Goal: Task Accomplishment & Management: Manage account settings

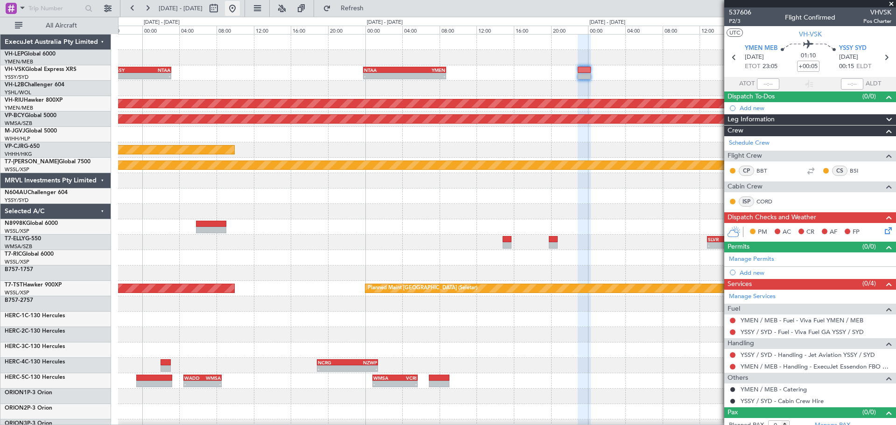
click at [240, 9] on button at bounding box center [232, 8] width 15 height 15
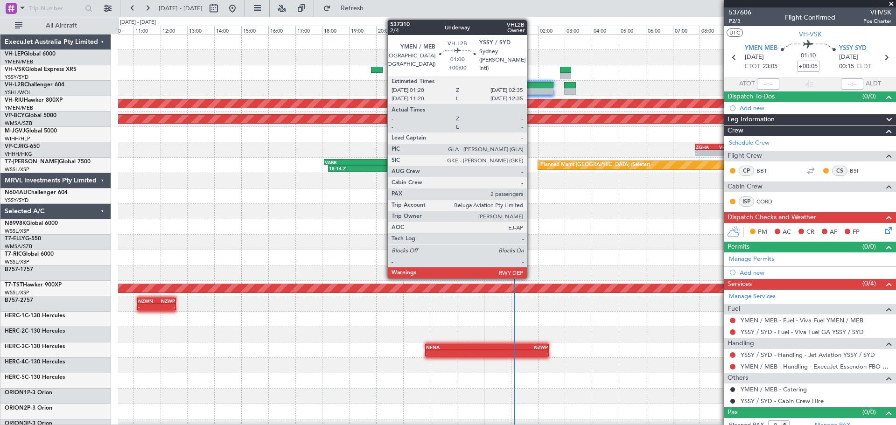
click at [531, 83] on div at bounding box center [537, 85] width 34 height 7
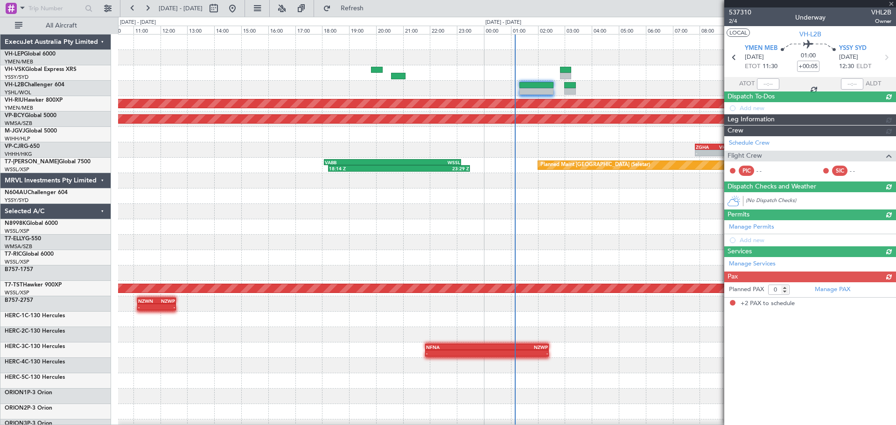
type input "2"
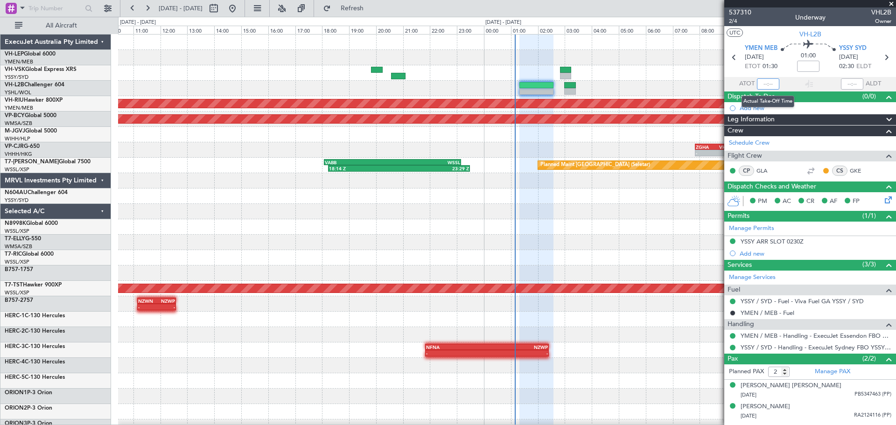
click at [770, 84] on input "text" at bounding box center [768, 83] width 22 height 11
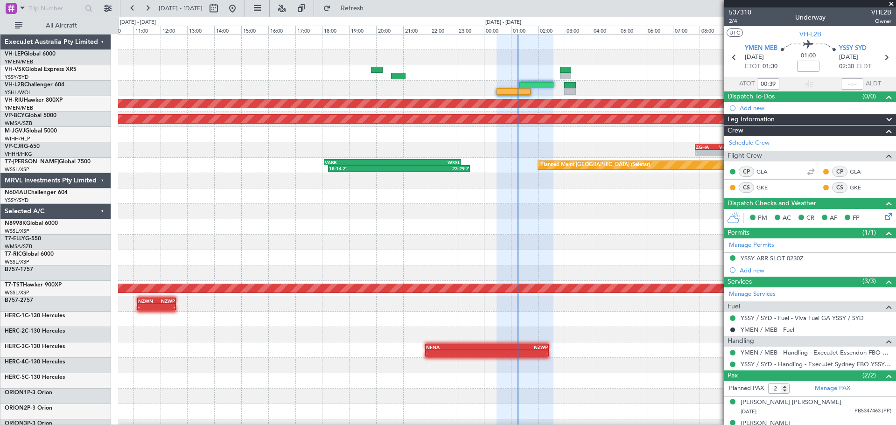
click at [362, 103] on div "Planned Maint [GEOGRAPHIC_DATA] ([GEOGRAPHIC_DATA]) Unplanned Maint [GEOGRAPHIC…" at bounding box center [507, 289] width 778 height 508
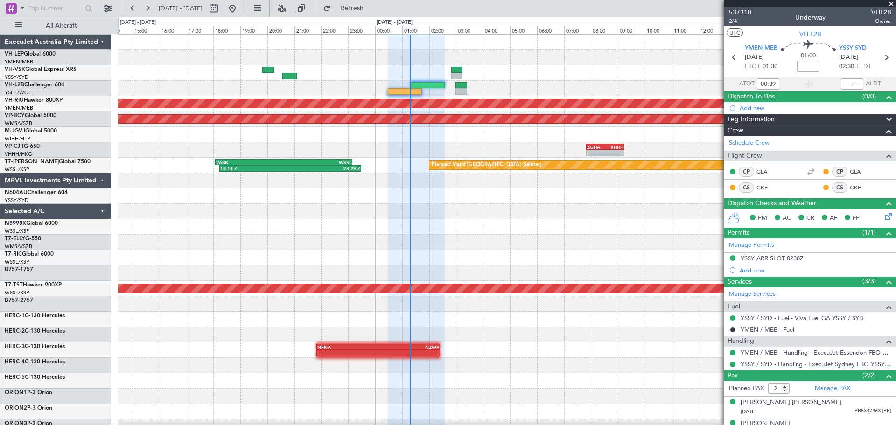
click at [243, 126] on div "Planned Maint [GEOGRAPHIC_DATA] ([GEOGRAPHIC_DATA]) Unplanned Maint [GEOGRAPHIC…" at bounding box center [507, 289] width 778 height 508
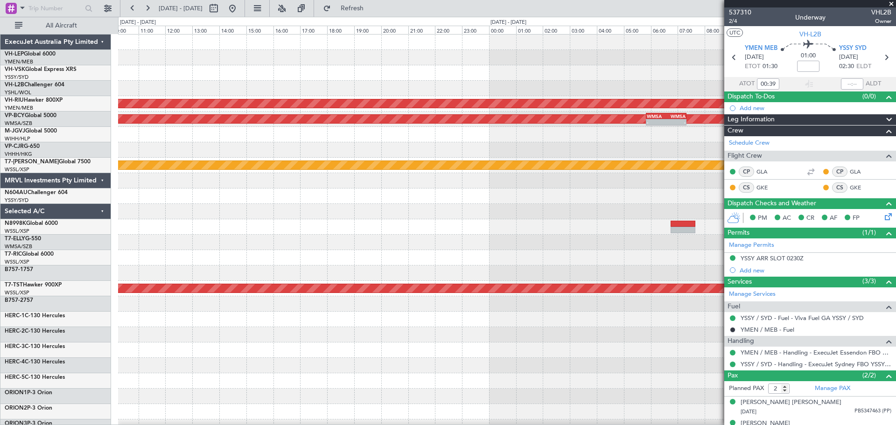
click at [356, 99] on div "Planned Maint [GEOGRAPHIC_DATA] ([GEOGRAPHIC_DATA]) Unplanned Maint [GEOGRAPHIC…" at bounding box center [507, 289] width 778 height 508
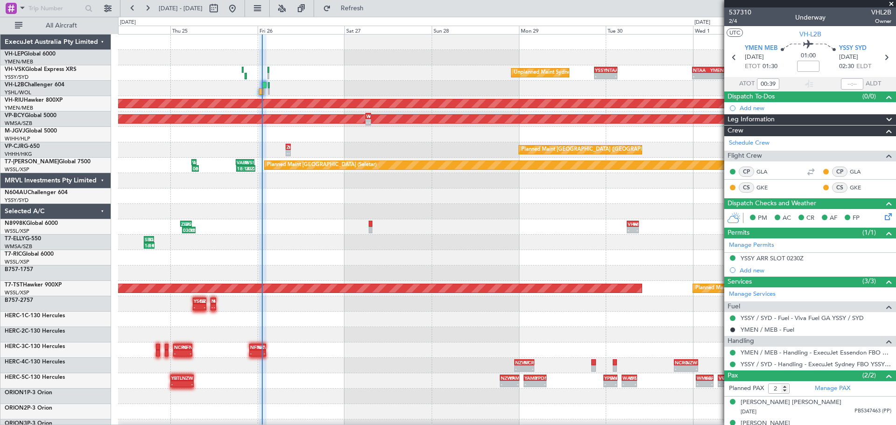
click at [65, 100] on div "Unplanned Maint Sydney ([PERSON_NAME] Intl) - - YSSY 20:50 Z NTAA 03:10 Z - - N…" at bounding box center [448, 221] width 896 height 408
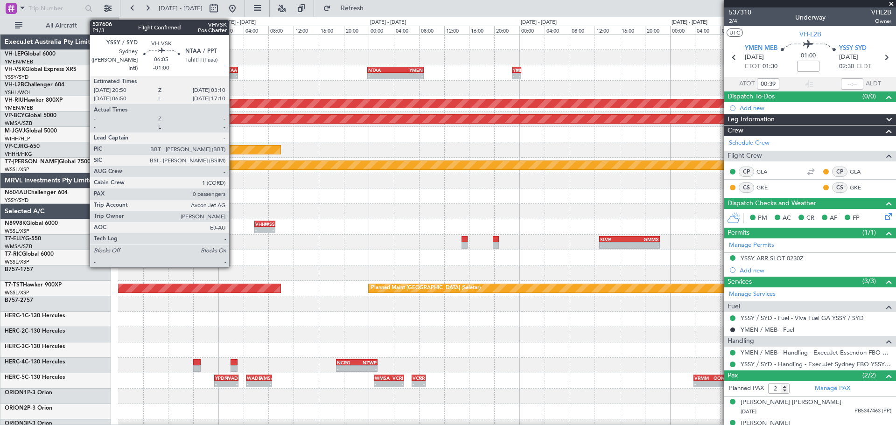
click at [233, 73] on div "-" at bounding box center [227, 76] width 19 height 6
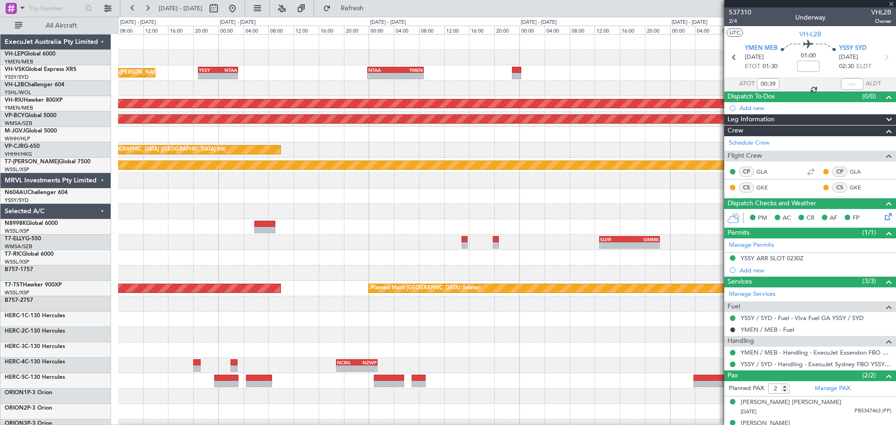
type input "10:39"
type input "-01:00"
type input "0"
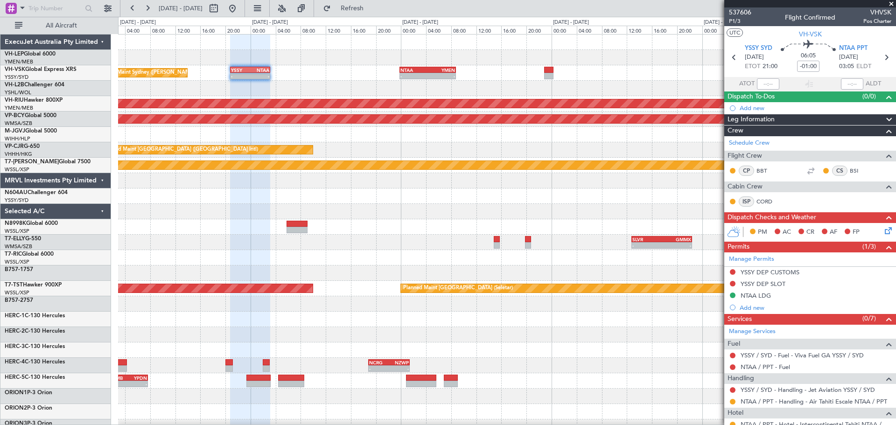
click at [349, 95] on div "Unplanned Maint Sydney ([PERSON_NAME] Intl) - - YSSY 20:50 Z NTAA 03:10 Z - - N…" at bounding box center [507, 289] width 778 height 508
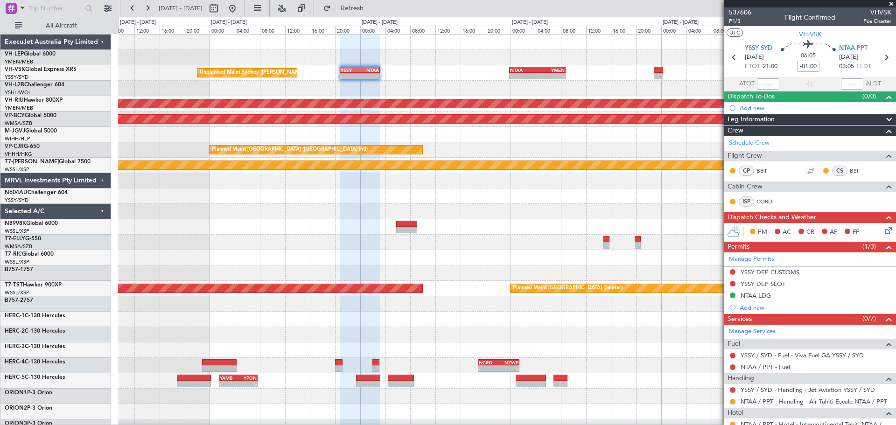
click at [416, 88] on div at bounding box center [507, 88] width 778 height 15
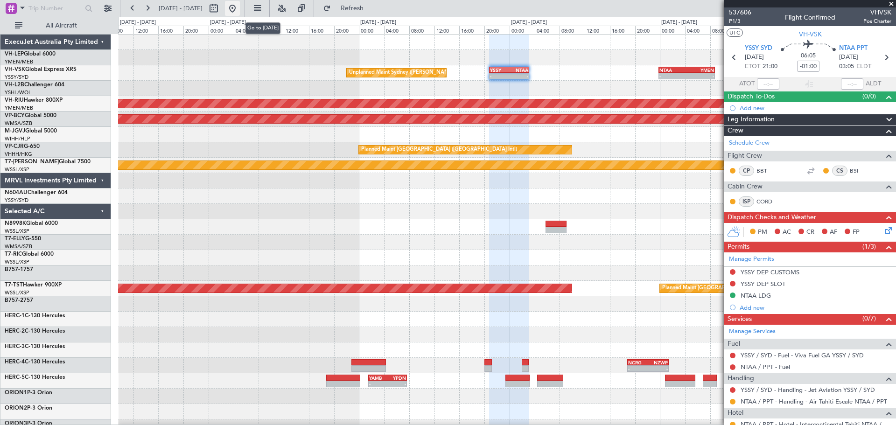
click at [240, 8] on button at bounding box center [232, 8] width 15 height 15
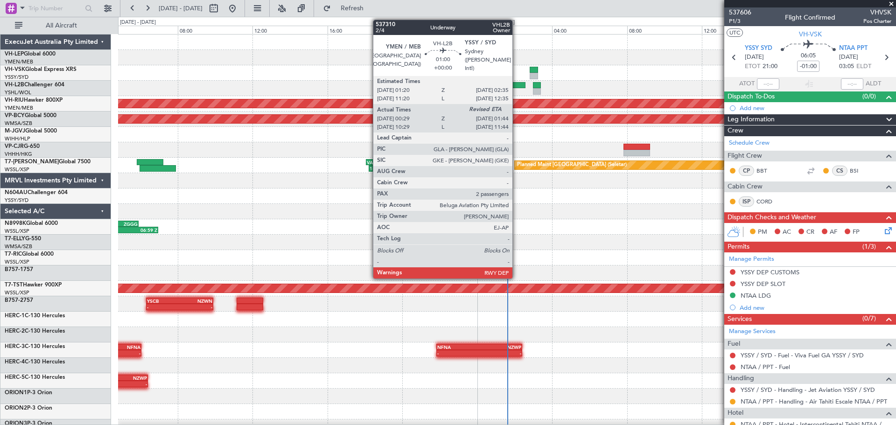
click at [517, 83] on div at bounding box center [514, 85] width 24 height 7
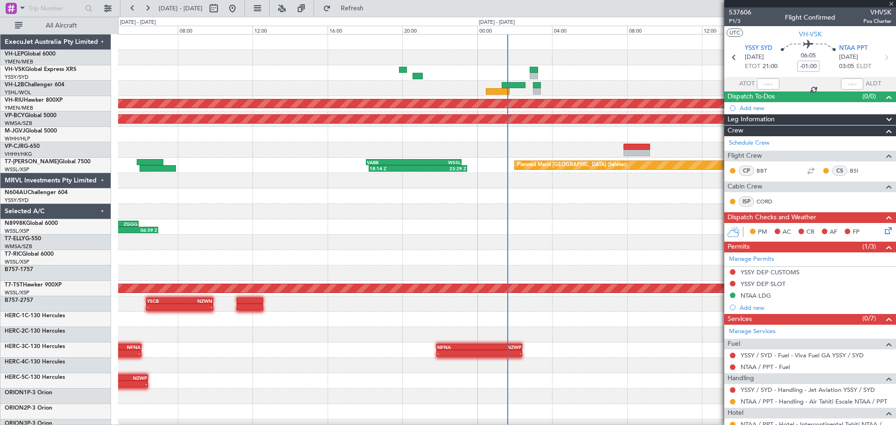
type input "00:39"
type input "2"
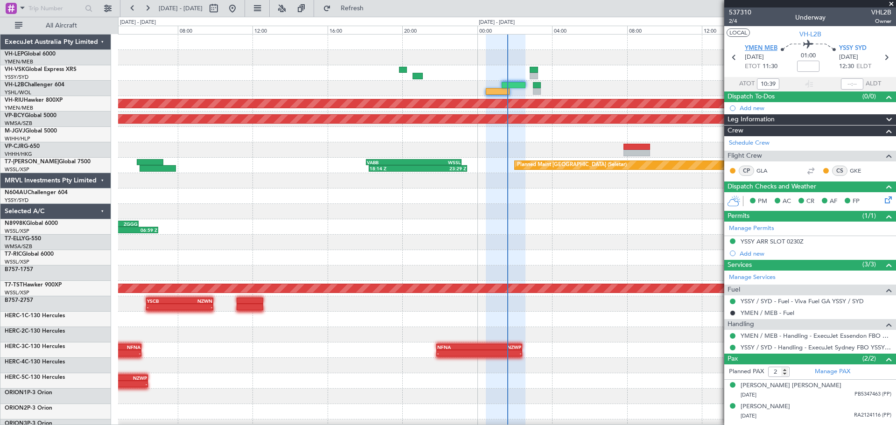
type input "00:39"
click at [852, 83] on input "text" at bounding box center [852, 83] width 22 height 11
type input "01:36"
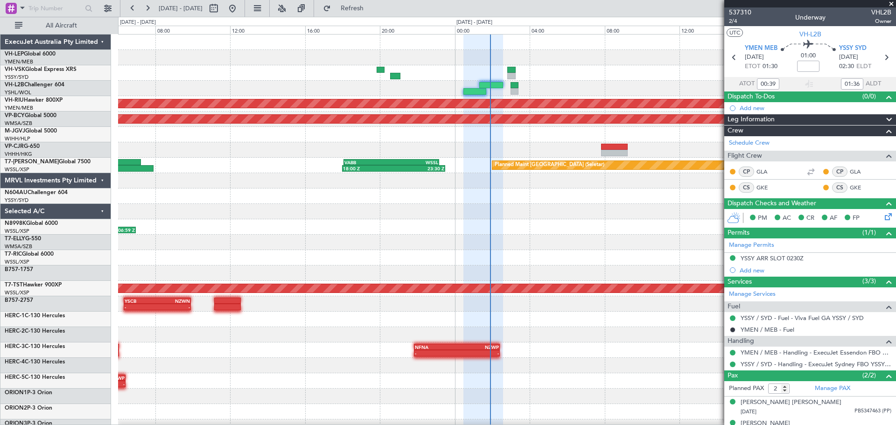
click at [445, 103] on div "Planned Maint Melbourne (Essendon) Unplanned Maint Kuala Lumpur (Sultan Abdul A…" at bounding box center [507, 289] width 778 height 508
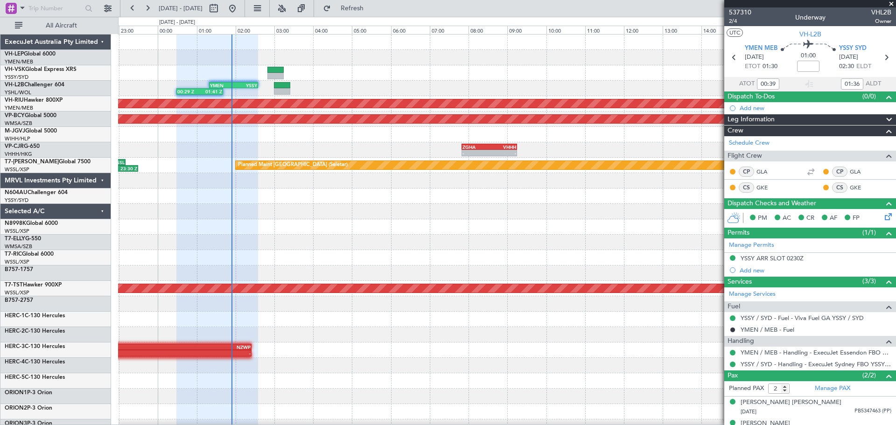
click at [452, 88] on div "00:29 Z 01:41 Z YMEN 01:20 Z YSSY 02:35 Z Planned Maint Melbourne (Essendon) Un…" at bounding box center [507, 289] width 778 height 508
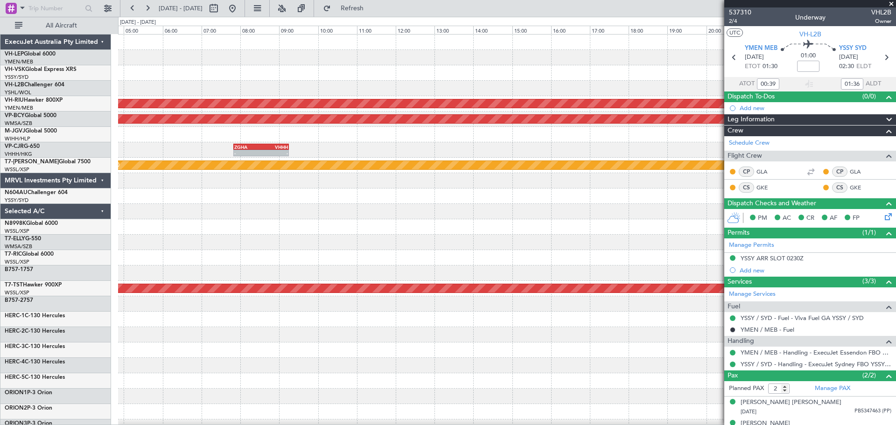
click at [543, 67] on div "00:29 Z 01:41 Z YMEN 01:20 Z YSSY 02:35 Z Planned Maint Melbourne (Essendon) Un…" at bounding box center [507, 289] width 778 height 508
click at [892, 1] on span at bounding box center [891, 4] width 9 height 8
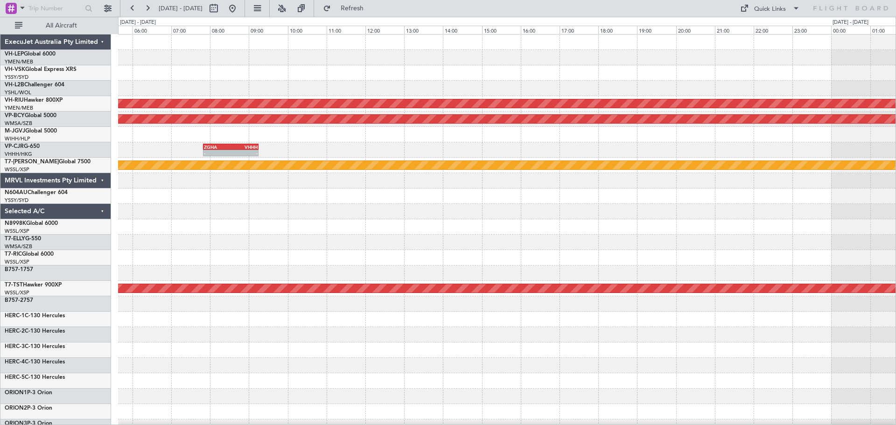
type input "0"
click at [548, 109] on div "YMEN 01:20 Z YSSY 02:35 Z 00:29 Z 01:41 Z Planned Maint Melbourne (Essendon) Un…" at bounding box center [507, 289] width 778 height 508
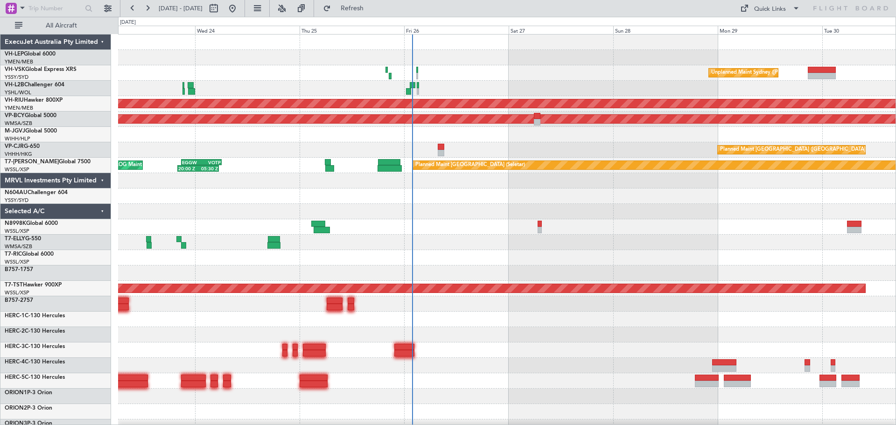
click at [304, 123] on div "Unplanned Maint Sydney (Kingsford Smith Intl) Planned Maint Sydney (Kingsford S…" at bounding box center [507, 289] width 778 height 508
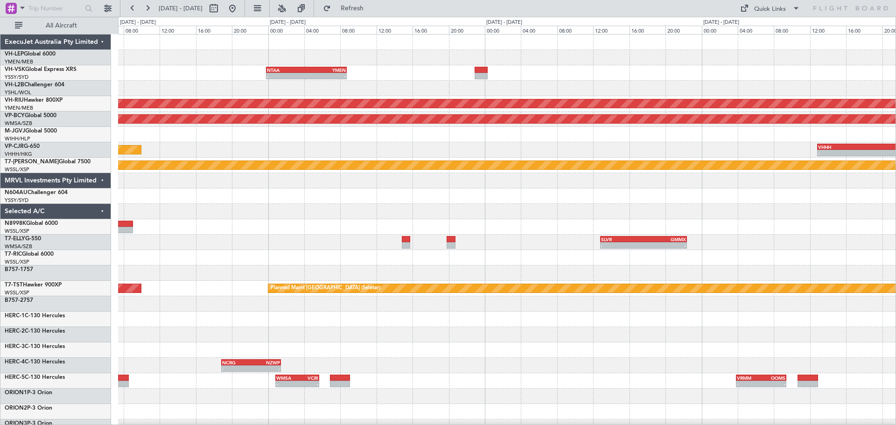
click at [265, 127] on div "- - NTAA 23:50 Z YMEN 08:45 Z - - YSSY 20:50 Z NTAA 03:10 Z No Crew Unplanned M…" at bounding box center [507, 289] width 778 height 508
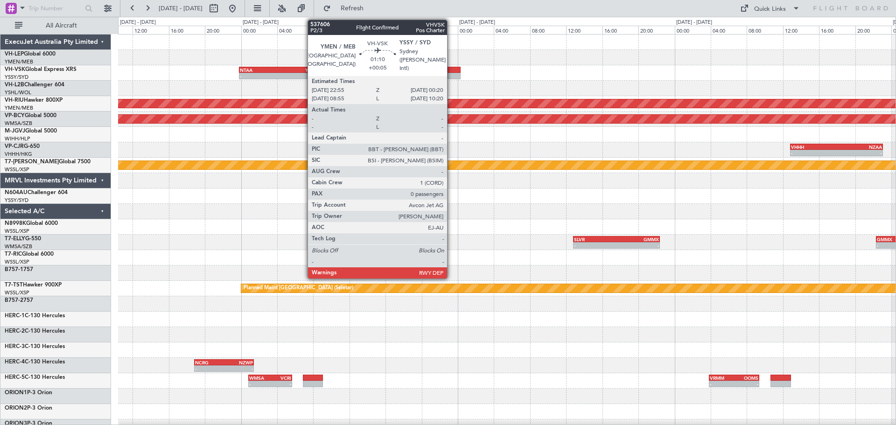
click at [451, 70] on div at bounding box center [454, 70] width 13 height 7
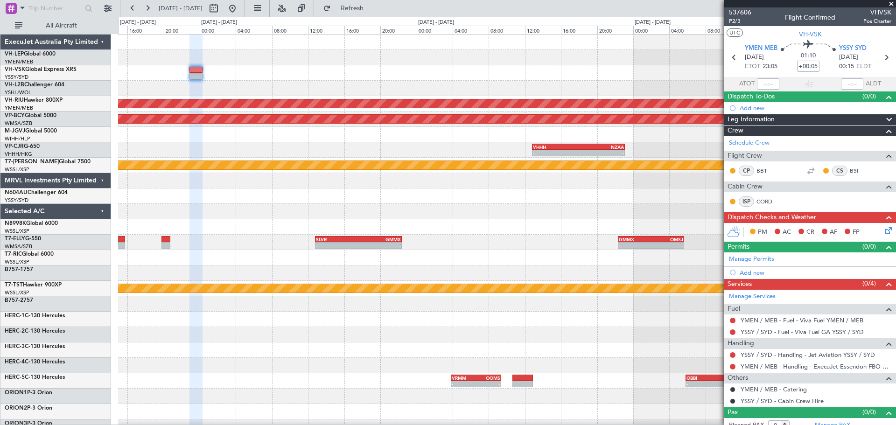
click at [343, 149] on div "No Crew NTAA 23:50 Z YMEN 08:45 Z - - Planned Maint Melbourne (Essendon) Unplan…" at bounding box center [507, 289] width 778 height 508
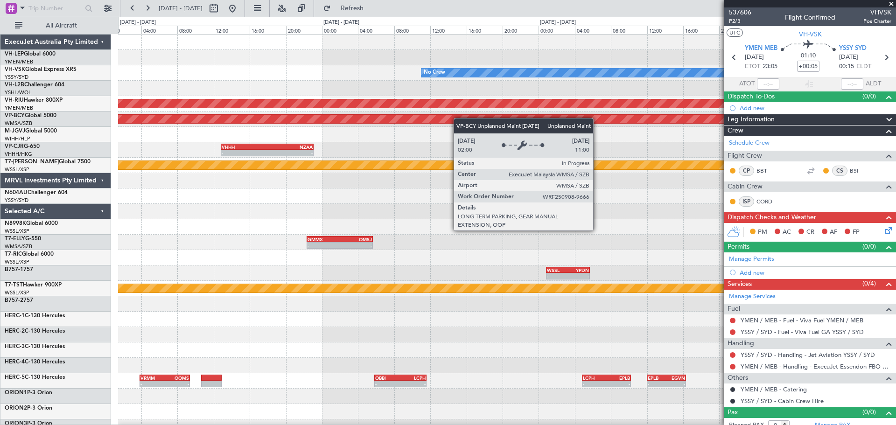
click at [315, 150] on div "No Crew Planned Maint Melbourne (Essendon) Unplanned Maint Kuala Lumpur (Sultan…" at bounding box center [507, 289] width 778 height 508
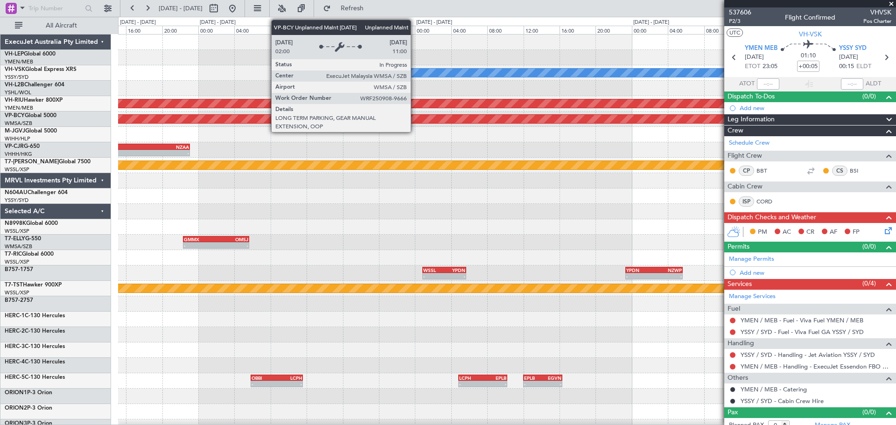
click at [316, 145] on div "No Crew Planned Maint Melbourne (Essendon) Unplanned Maint Kuala Lumpur (Sultan…" at bounding box center [507, 289] width 778 height 508
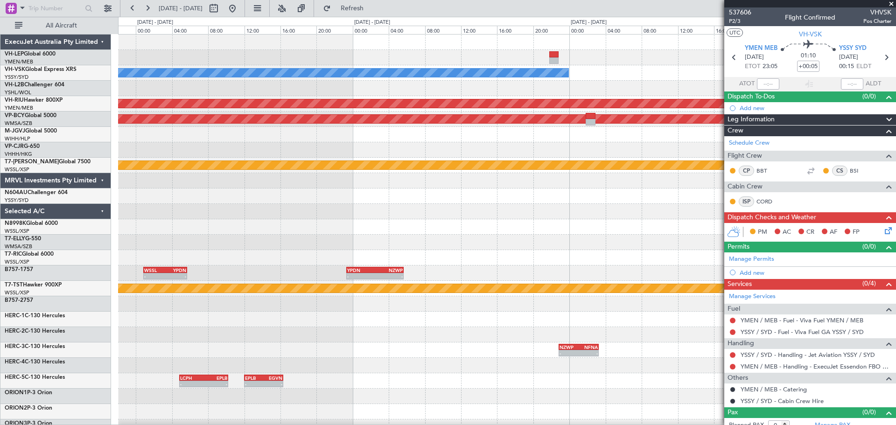
click at [325, 137] on div "No Crew Planned Maint Melbourne (Essendon) Unplanned Maint Kuala Lumpur (Sultan…" at bounding box center [507, 289] width 778 height 508
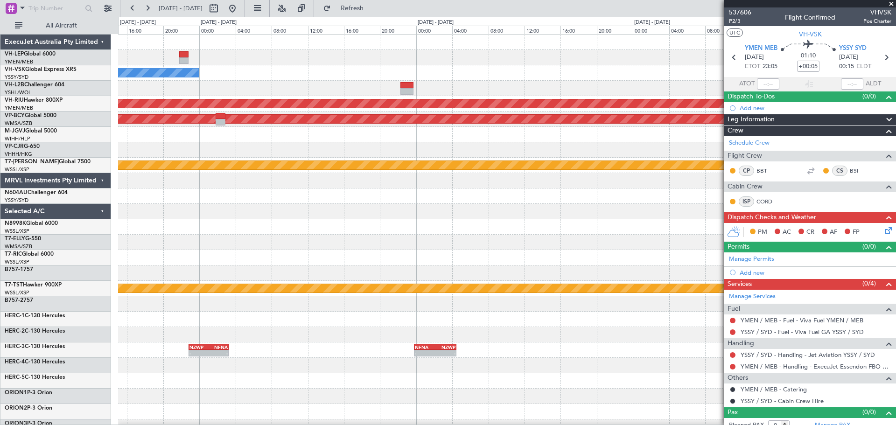
click at [392, 116] on div "No Crew Planned Maint Melbourne (Essendon) Unplanned Maint Kuala Lumpur (Sultan…" at bounding box center [507, 289] width 778 height 508
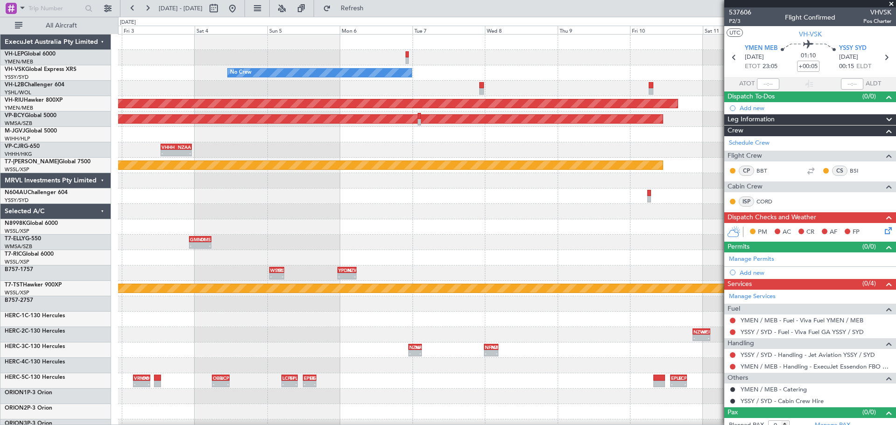
click at [323, 135] on div "No Crew NTAA 23:50 Z YMEN 08:45 Z - - Planned Maint Melbourne (Essendon) Unplan…" at bounding box center [507, 289] width 778 height 508
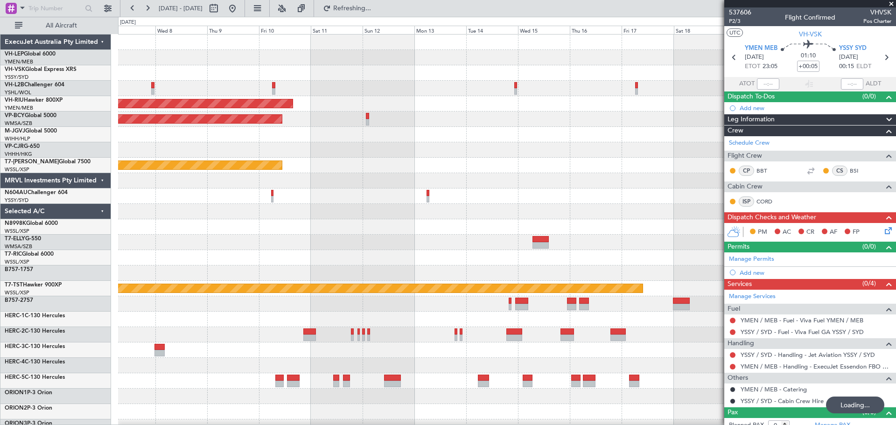
click at [290, 128] on div "No Crew Planned Maint Melbourne (Essendon) Unplanned Maint Kuala Lumpur (Sultan…" at bounding box center [507, 289] width 778 height 508
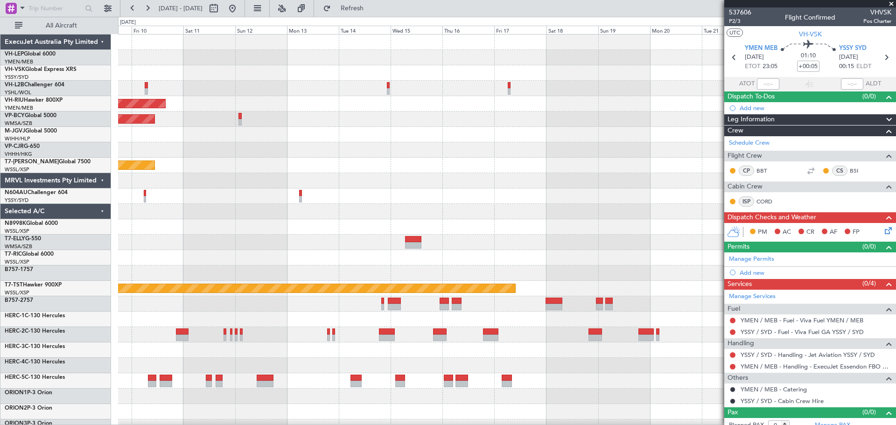
click at [394, 141] on div at bounding box center [507, 134] width 778 height 15
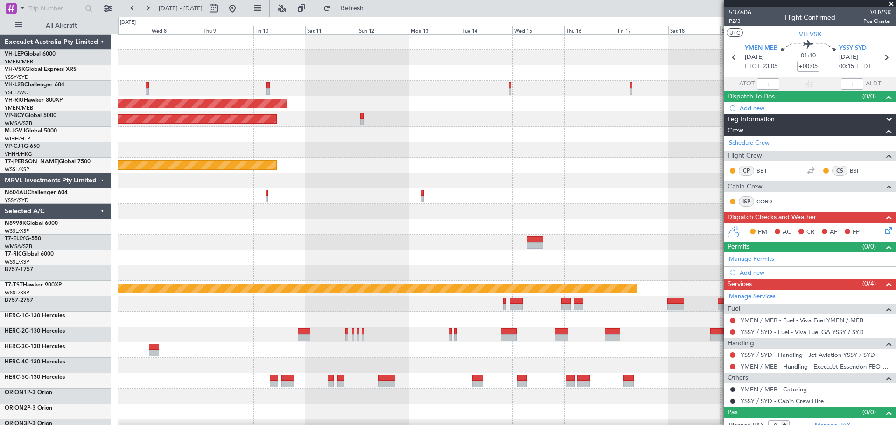
click at [134, 155] on div "No Crew Planned Maint Melbourne (Essendon) Unplanned Maint Kuala Lumpur (Sultan…" at bounding box center [507, 289] width 778 height 508
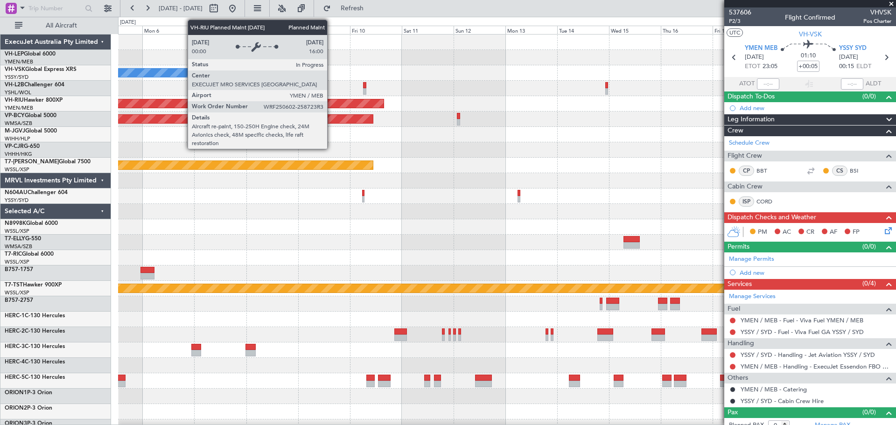
click at [536, 113] on div "No Crew Planned Maint Melbourne (Essendon) Unplanned Maint Kuala Lumpur (Sultan…" at bounding box center [507, 289] width 778 height 508
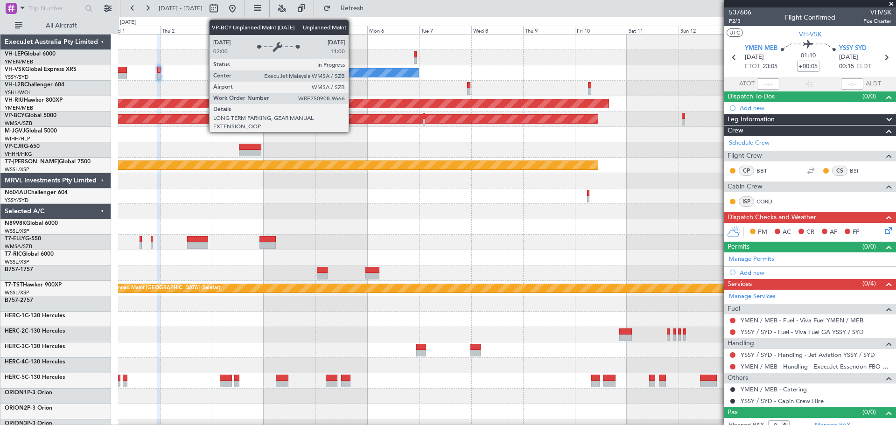
click at [561, 110] on div "No Crew Unplanned Maint Sydney (Kingsford Smith Intl) Planned Maint Melbourne (…" at bounding box center [507, 289] width 778 height 508
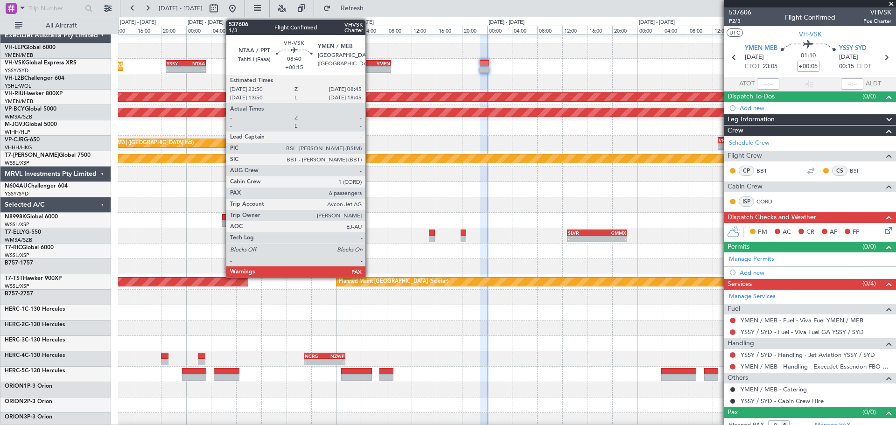
click at [370, 64] on div "YMEN" at bounding box center [376, 64] width 27 height 6
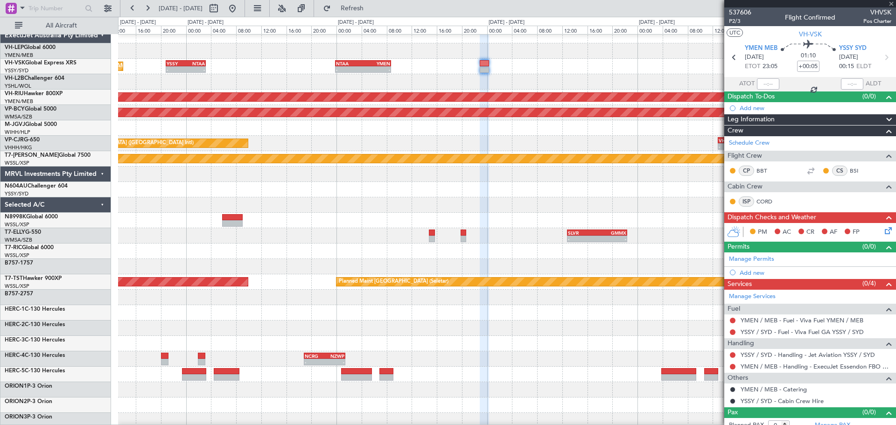
type input "+00:15"
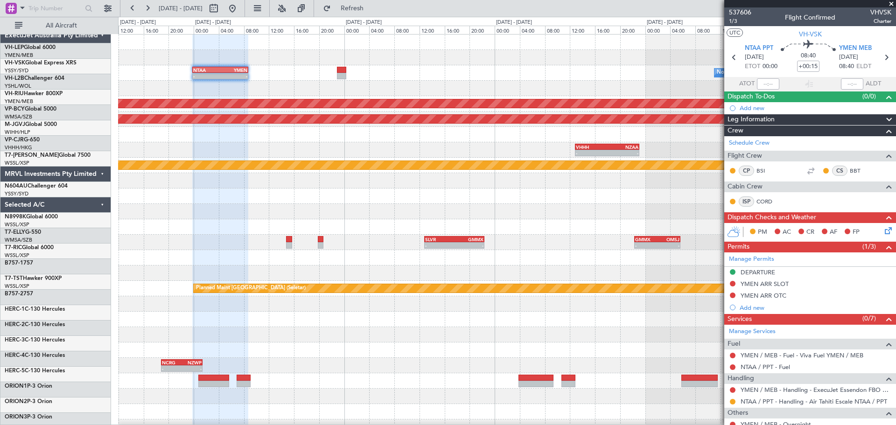
click at [377, 100] on div "No Crew - - NTAA 23:50 Z YMEN 08:45 Z YSSY 20:50 Z NTAA 03:10 Z - - Unplanned M…" at bounding box center [507, 289] width 778 height 508
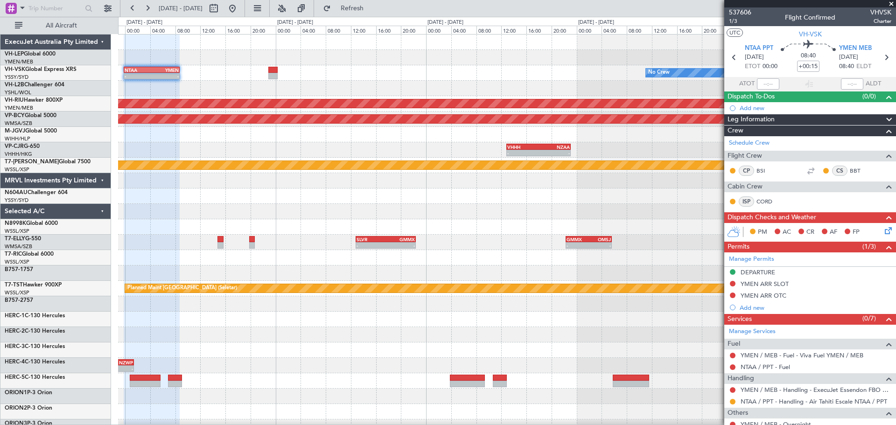
click at [359, 101] on div "No Crew - - NTAA 23:50 Z YMEN 08:45 Z YSSY 20:50 Z NTAA 03:10 Z - - Planned Mai…" at bounding box center [507, 289] width 778 height 508
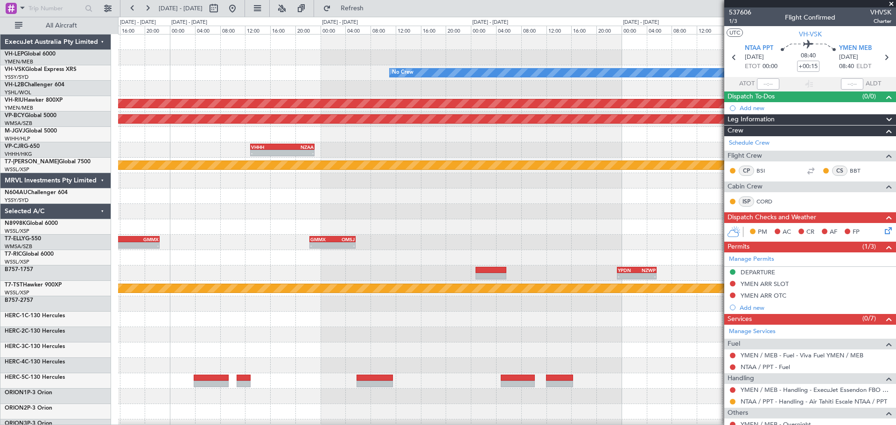
click at [380, 107] on div "No Crew Planned Maint Melbourne (Essendon) Unplanned Maint Kuala Lumpur (Sultan…" at bounding box center [507, 289] width 778 height 508
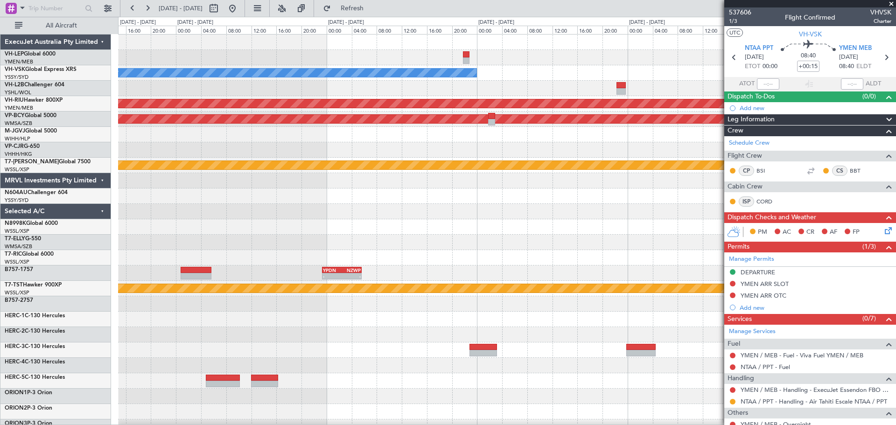
click at [394, 99] on div "No Crew Planned Maint Melbourne (Essendon) Unplanned Maint Kuala Lumpur (Sultan…" at bounding box center [507, 289] width 778 height 508
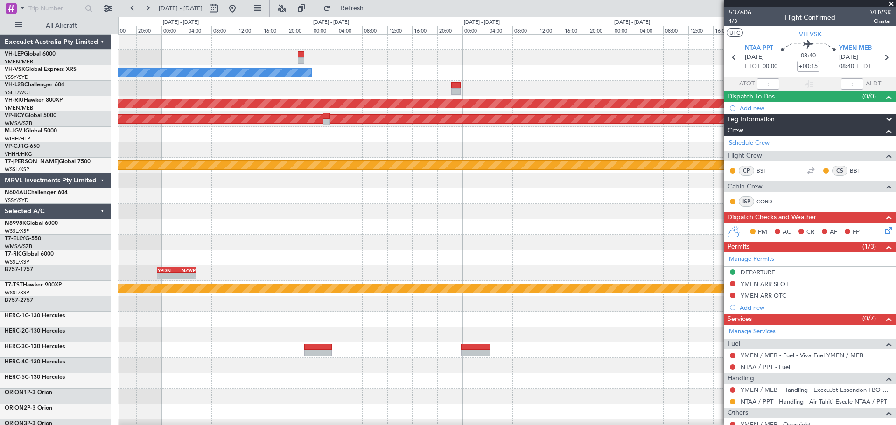
click at [893, 2] on span at bounding box center [891, 4] width 9 height 8
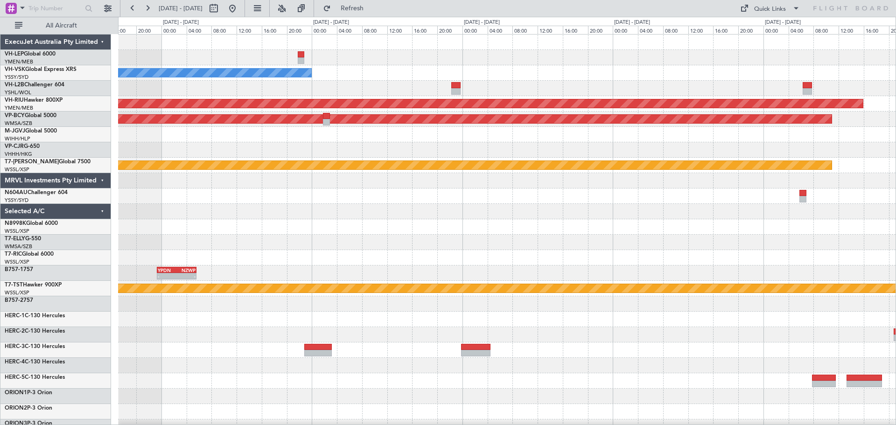
type input "0"
click at [522, 81] on div "No Crew Planned Maint Melbourne (Essendon) Unplanned Maint Kuala Lumpur (Sultan…" at bounding box center [507, 289] width 778 height 508
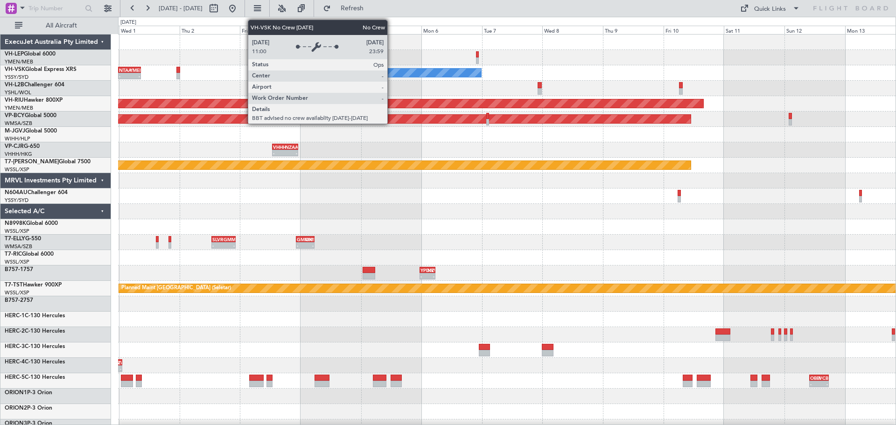
click at [528, 79] on div "No Crew - - NTAA 23:50 Z YMEN 08:45 Z YSSY 20:50 Z NTAA 03:10 Z - - Unplanned M…" at bounding box center [507, 72] width 778 height 15
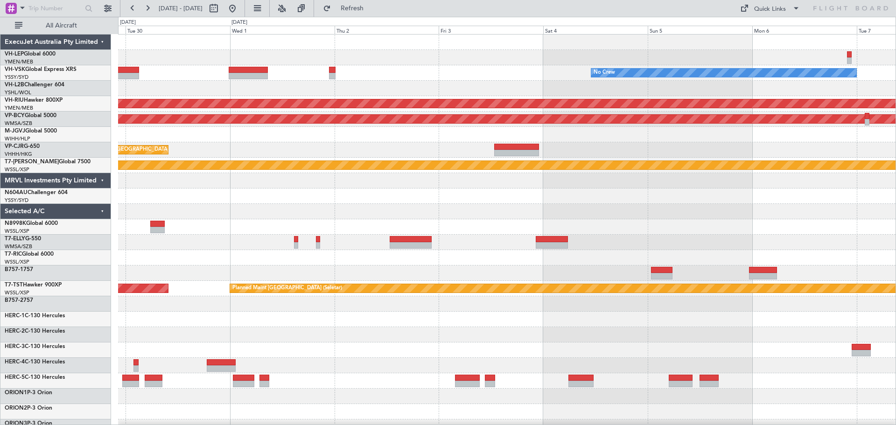
click at [402, 77] on div "No Crew Unplanned Maint Sydney (Kingsford Smith Intl)" at bounding box center [507, 72] width 778 height 15
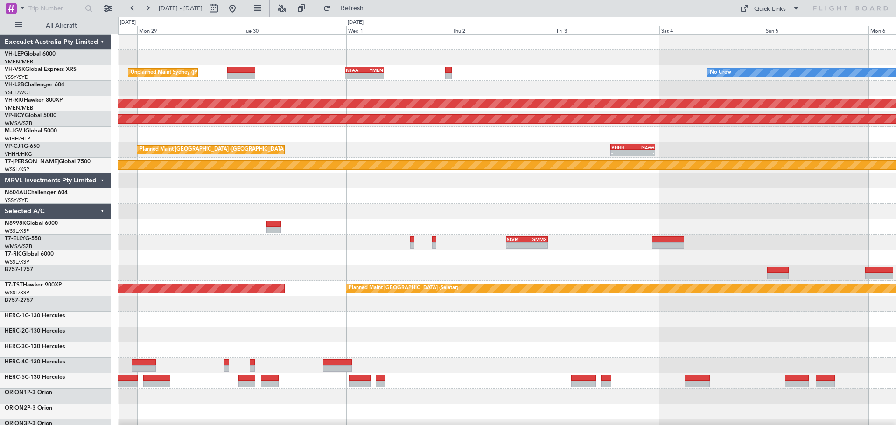
click at [514, 119] on div "Unplanned Maint Sydney (Kingsford Smith Intl) No Crew - - NTAA 23:50 Z YMEN 08:…" at bounding box center [507, 289] width 778 height 508
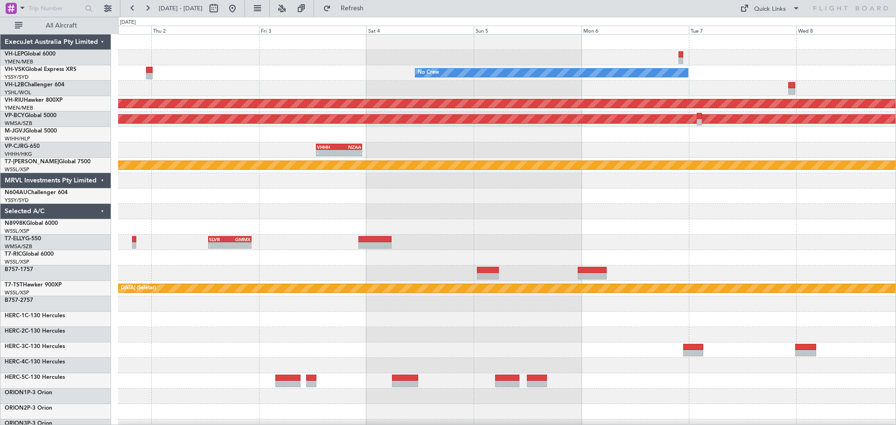
click at [398, 94] on div "No Crew NTAA 23:50 Z YMEN 08:45 Z - - Planned Maint Melbourne (Essendon) Unplan…" at bounding box center [507, 289] width 778 height 508
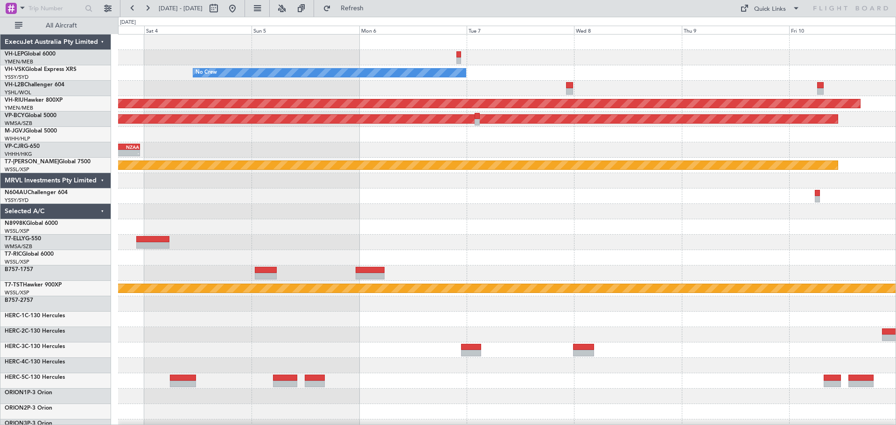
click at [687, 74] on div "No Crew" at bounding box center [507, 72] width 778 height 15
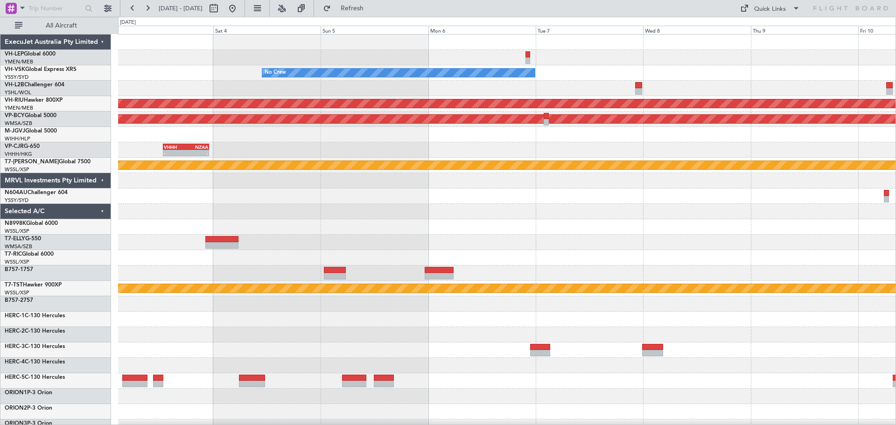
click at [723, 79] on div "No Crew NTAA 23:50 Z YMEN 08:45 Z - -" at bounding box center [507, 72] width 778 height 15
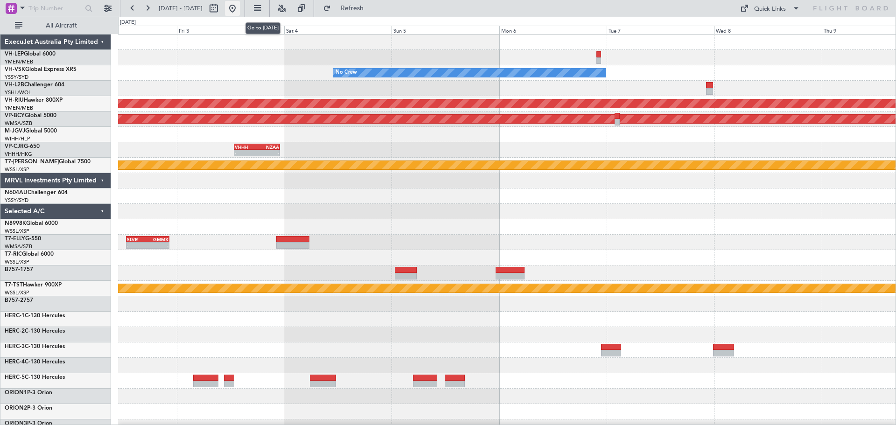
click at [240, 7] on button at bounding box center [232, 8] width 15 height 15
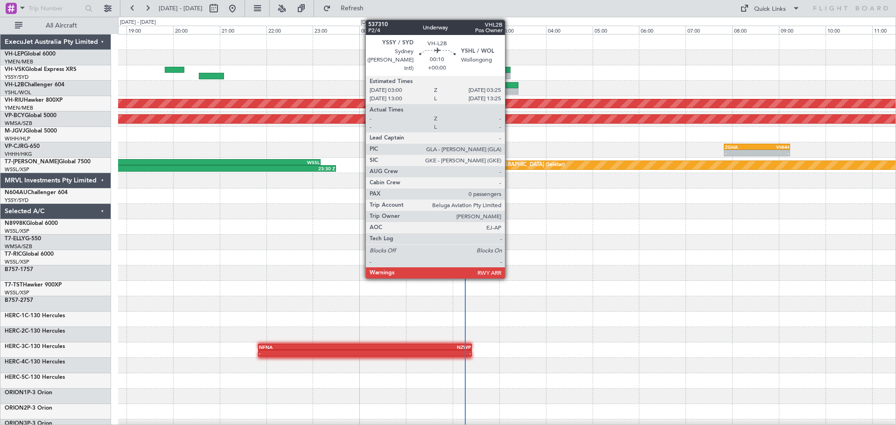
click at [509, 89] on div at bounding box center [509, 91] width 20 height 7
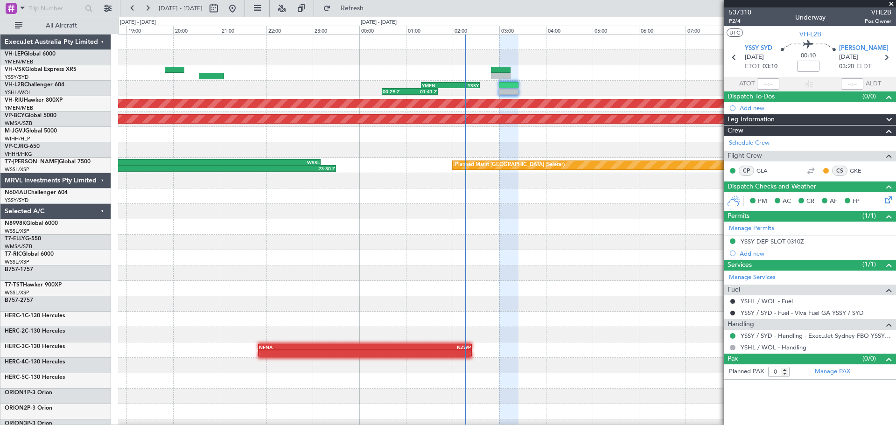
click at [467, 93] on div "00:29 Z 01:41 Z YMEN 01:20 Z YSSY 02:35 Z Planned Maint Melbourne (Essendon) Un…" at bounding box center [507, 289] width 778 height 508
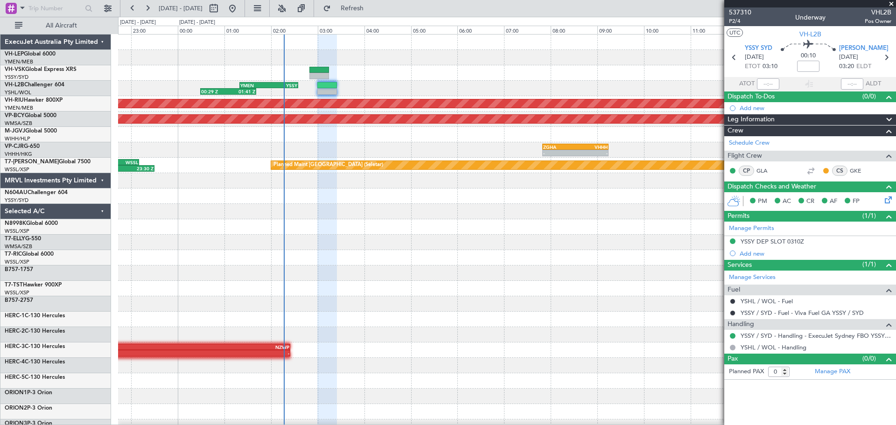
click at [892, 2] on span at bounding box center [891, 4] width 9 height 8
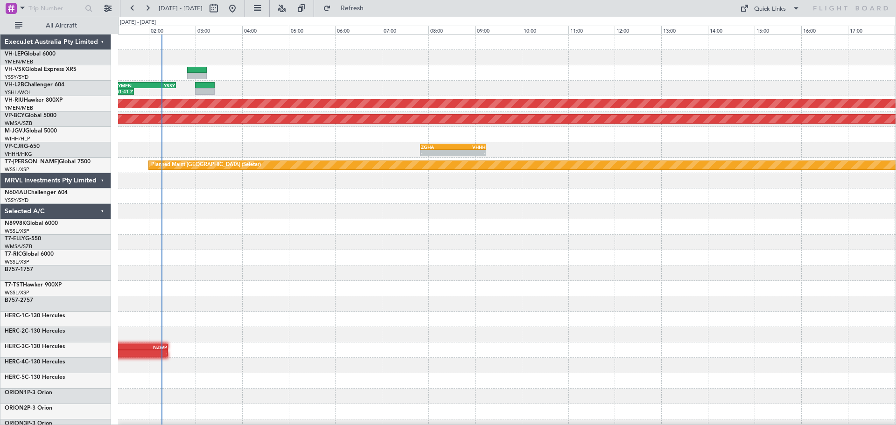
click at [577, 79] on div "00:29 Z 01:41 Z YMEN 01:20 Z YSSY 02:35 Z Planned Maint Melbourne (Essendon) Un…" at bounding box center [507, 289] width 778 height 508
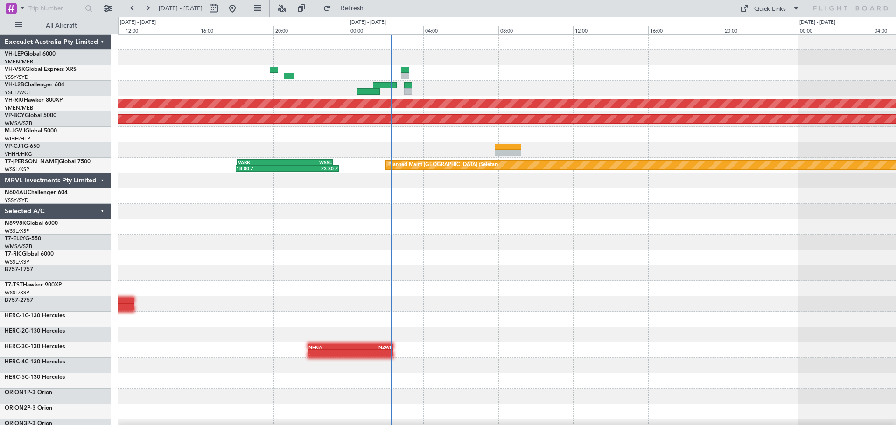
click at [495, 85] on div "Planned Maint Melbourne (Essendon) Unplanned Maint Kuala Lumpur (Sultan Abdul A…" at bounding box center [507, 289] width 778 height 508
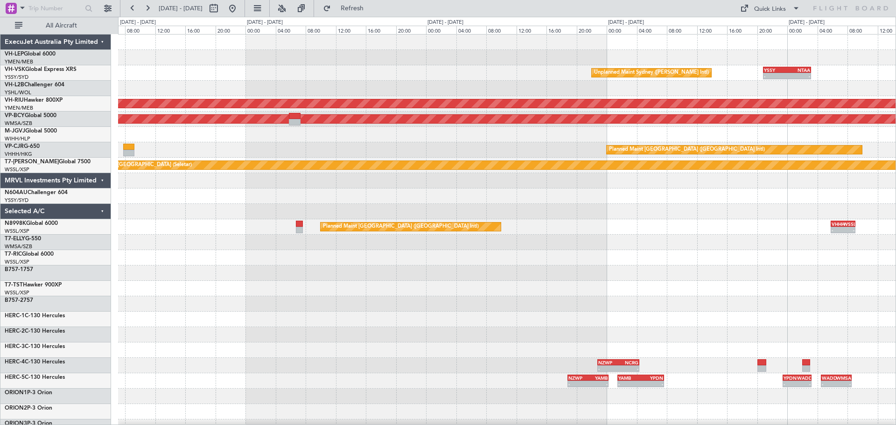
click at [344, 146] on div "Unplanned Maint Sydney (Kingsford Smith Intl) - - YSSY 20:50 Z NTAA 03:10 Z - -…" at bounding box center [507, 289] width 778 height 508
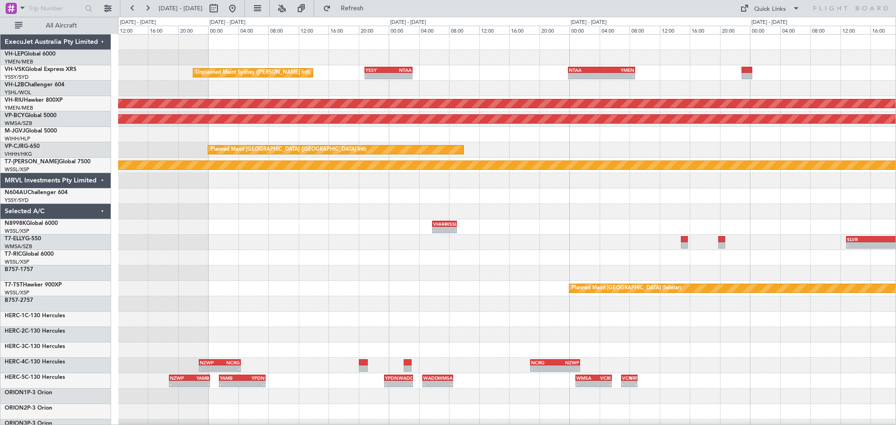
click at [234, 141] on div "Unplanned Maint Sydney (Kingsford Smith Intl) - - YSSY 20:50 Z NTAA 03:10 Z - -…" at bounding box center [507, 289] width 778 height 508
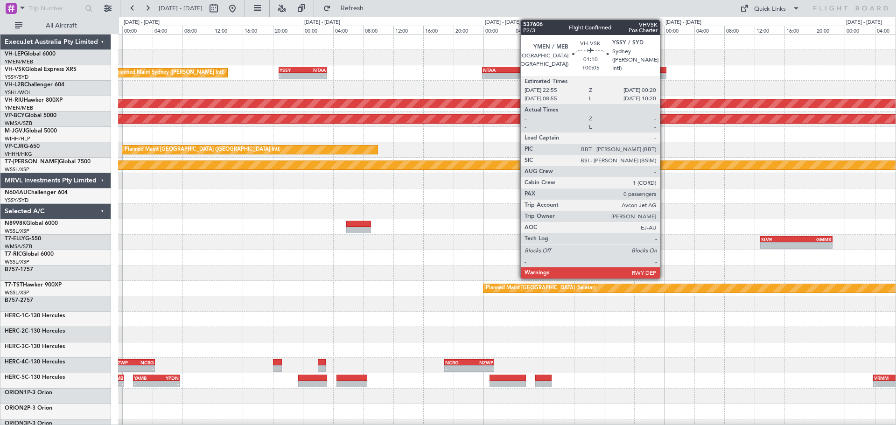
click at [664, 76] on div at bounding box center [661, 76] width 11 height 7
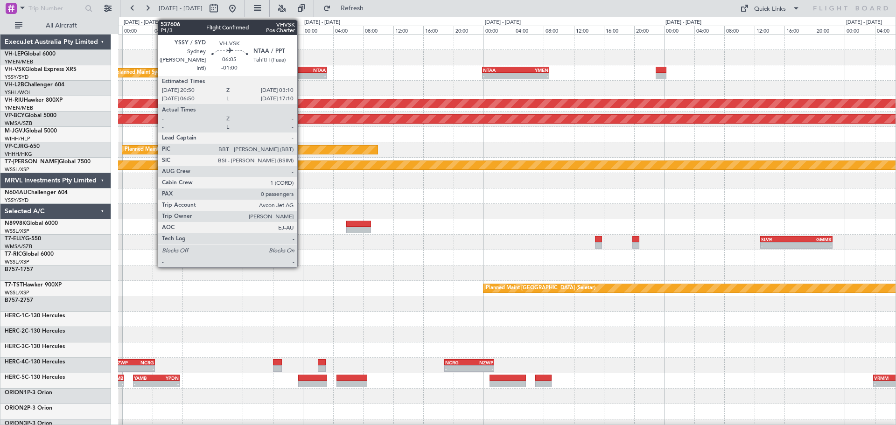
click at [302, 73] on div "-" at bounding box center [291, 76] width 23 height 6
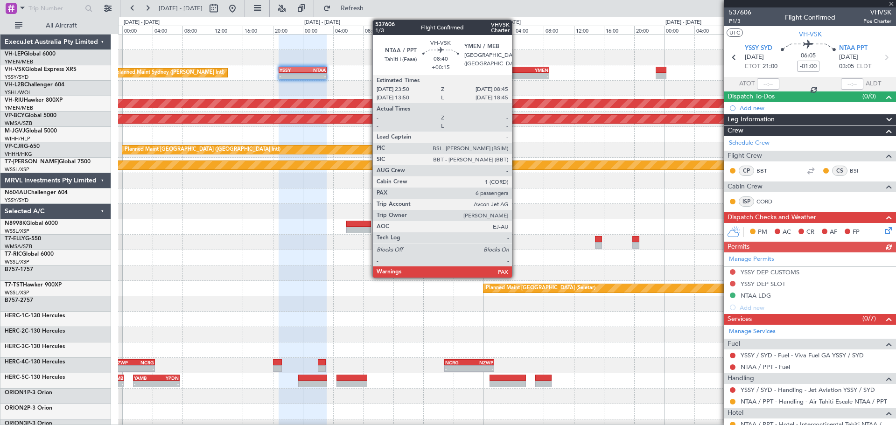
click at [516, 72] on div "YMEN" at bounding box center [532, 70] width 33 height 6
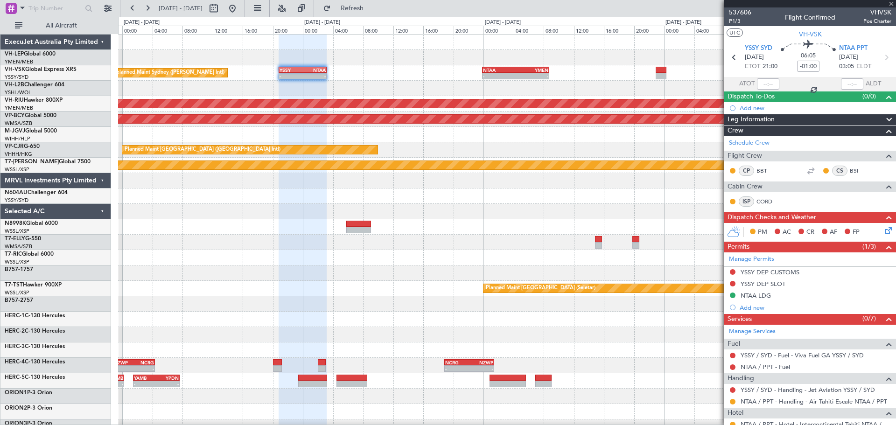
type input "+00:15"
type input "6"
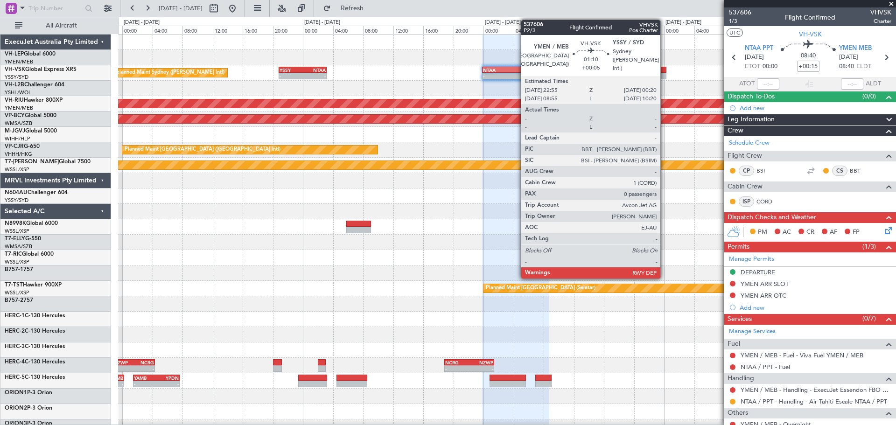
click at [665, 73] on div at bounding box center [661, 76] width 11 height 7
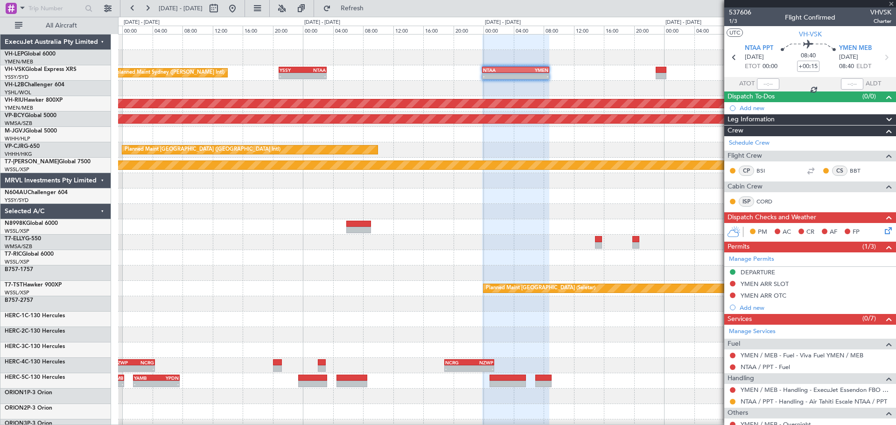
type input "+00:05"
type input "0"
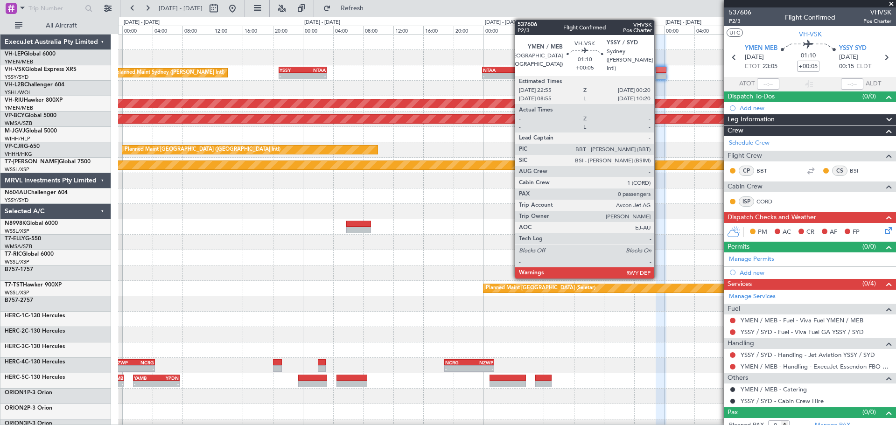
click at [659, 74] on div at bounding box center [661, 76] width 11 height 7
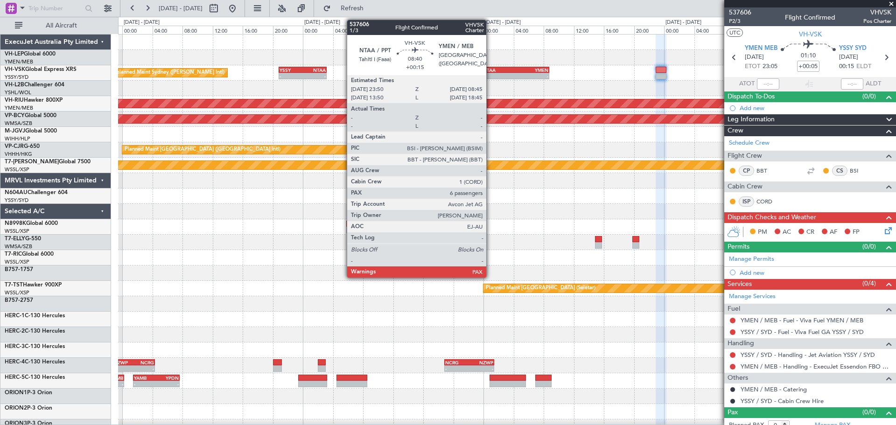
click at [491, 70] on div "NTAA" at bounding box center [499, 70] width 33 height 6
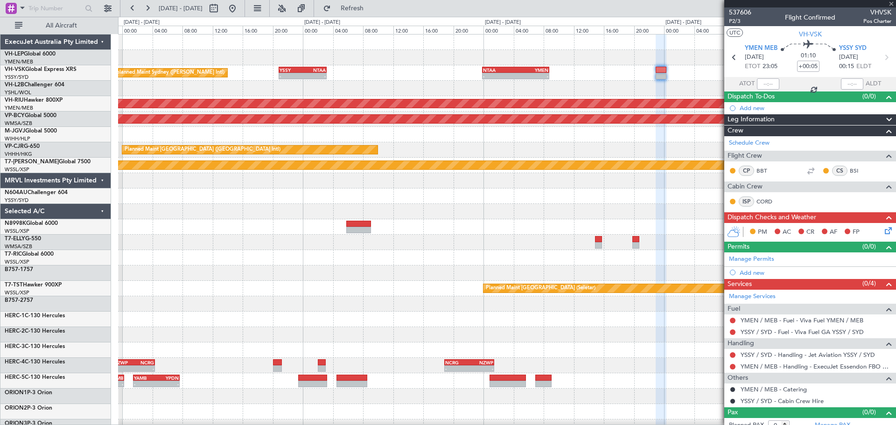
type input "+00:15"
type input "6"
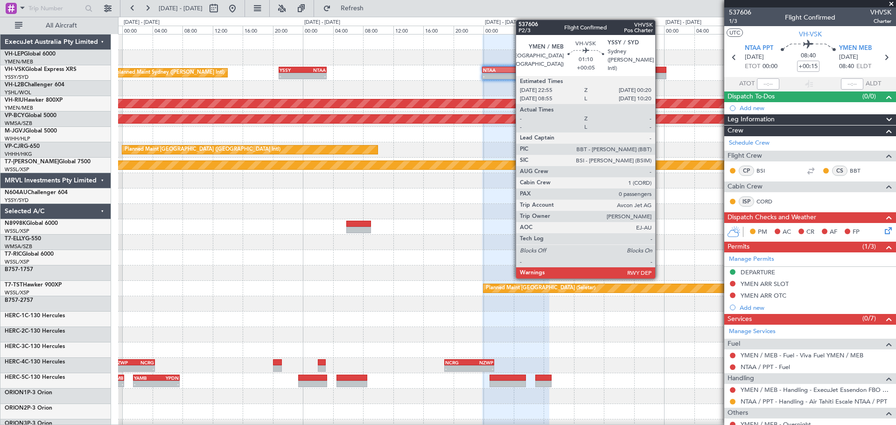
click at [660, 71] on div at bounding box center [661, 70] width 11 height 7
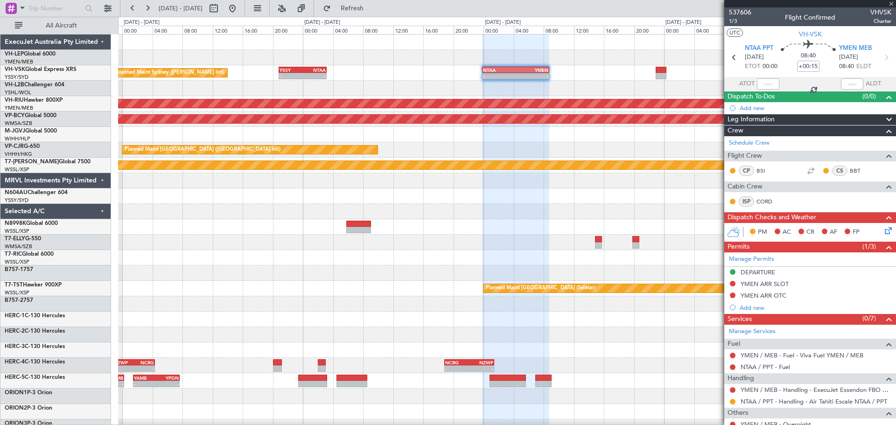
type input "+00:05"
type input "0"
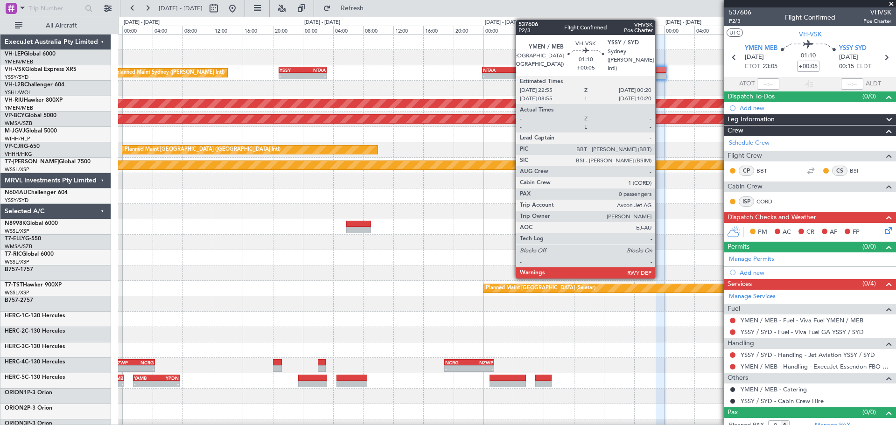
click at [660, 72] on div at bounding box center [661, 70] width 11 height 7
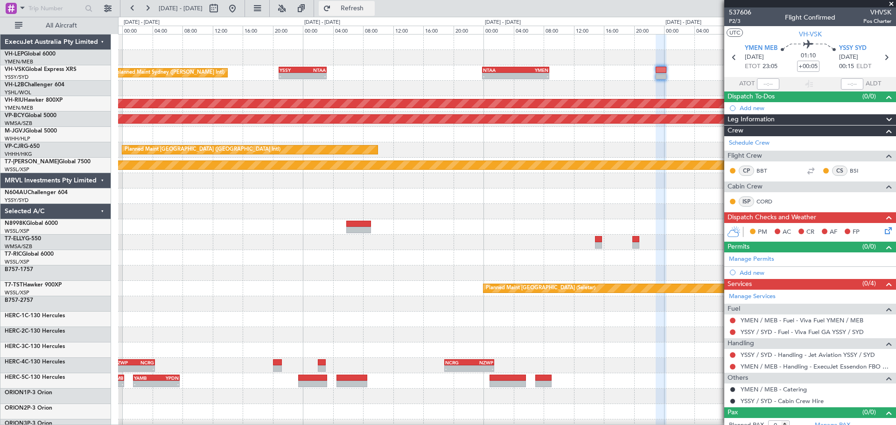
click at [373, 3] on button "Refresh" at bounding box center [347, 8] width 56 height 15
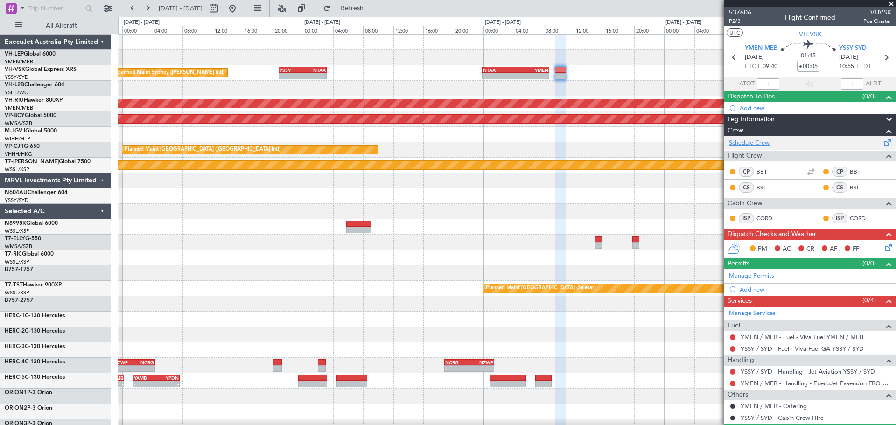
click at [745, 142] on link "Schedule Crew" at bounding box center [749, 143] width 41 height 9
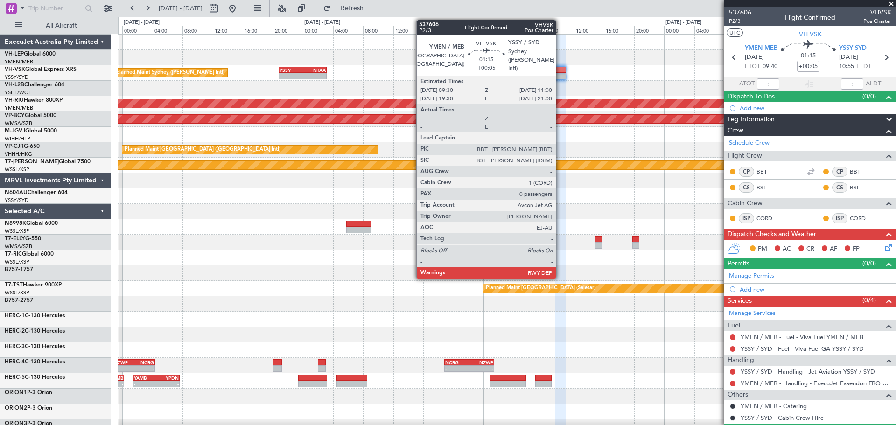
click at [560, 72] on div at bounding box center [561, 70] width 12 height 7
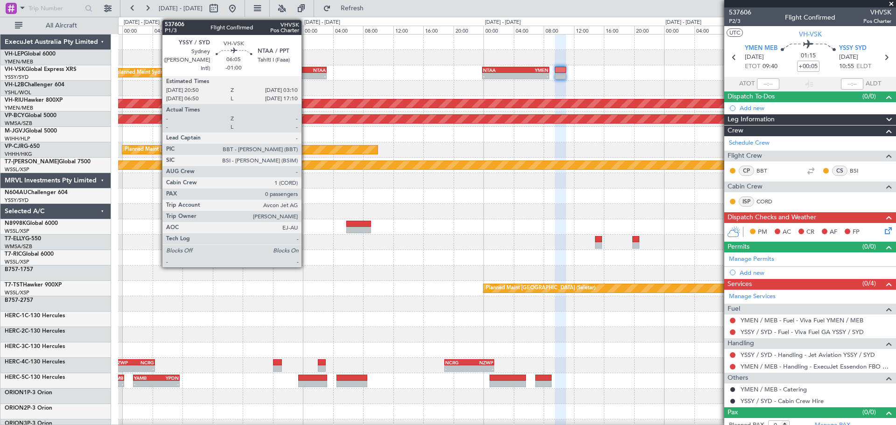
click at [598, 96] on div "Unplanned Maint Sydney (Kingsford Smith Intl) - - YSSY 20:50 Z NTAA 03:10 Z - -…" at bounding box center [507, 289] width 778 height 508
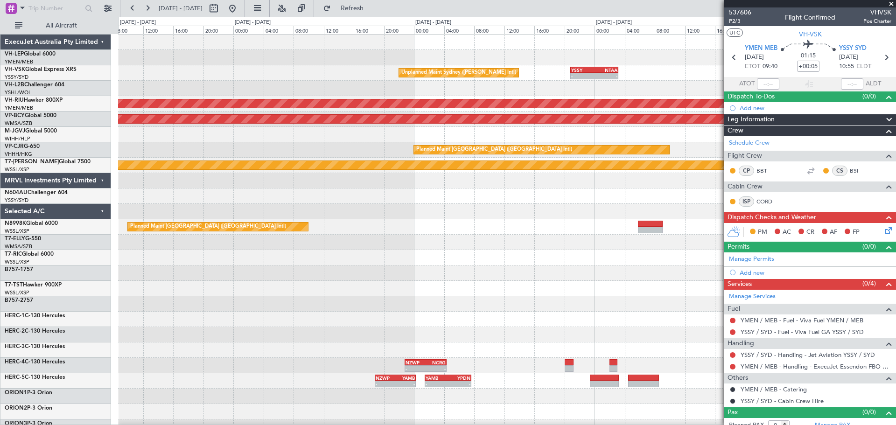
click at [580, 96] on div "Unplanned Maint Sydney (Kingsford Smith Intl) - - YSSY 20:50 Z NTAA 03:10 Z - -…" at bounding box center [507, 289] width 778 height 508
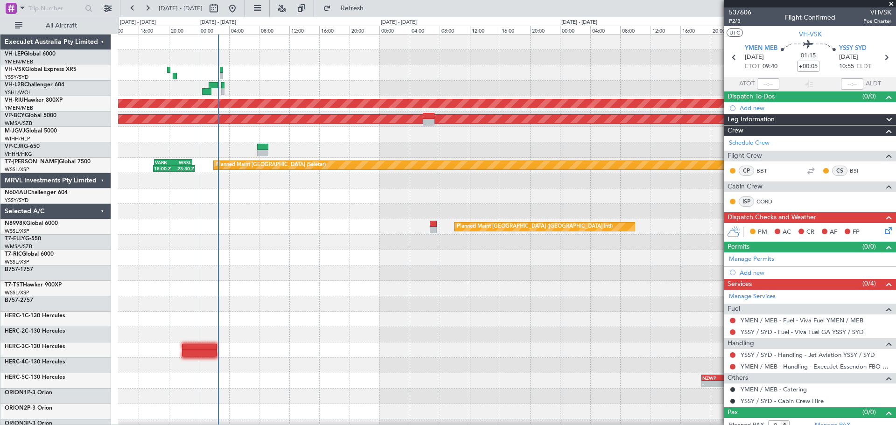
click at [506, 92] on div at bounding box center [507, 88] width 778 height 15
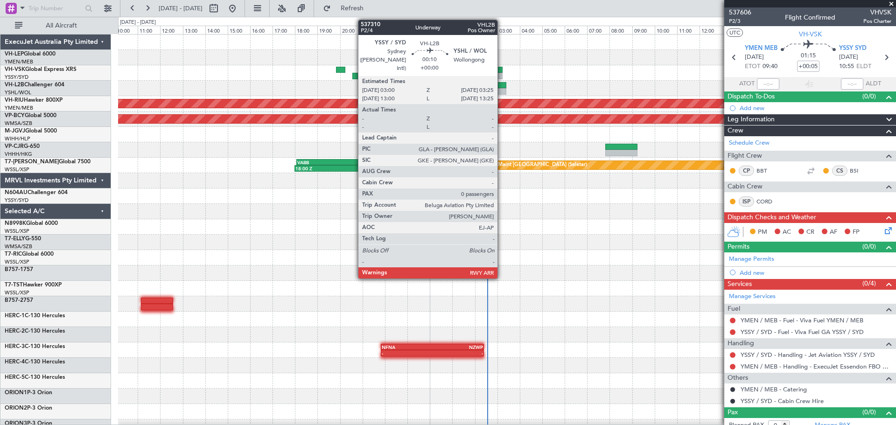
click at [502, 92] on div at bounding box center [502, 91] width 10 height 7
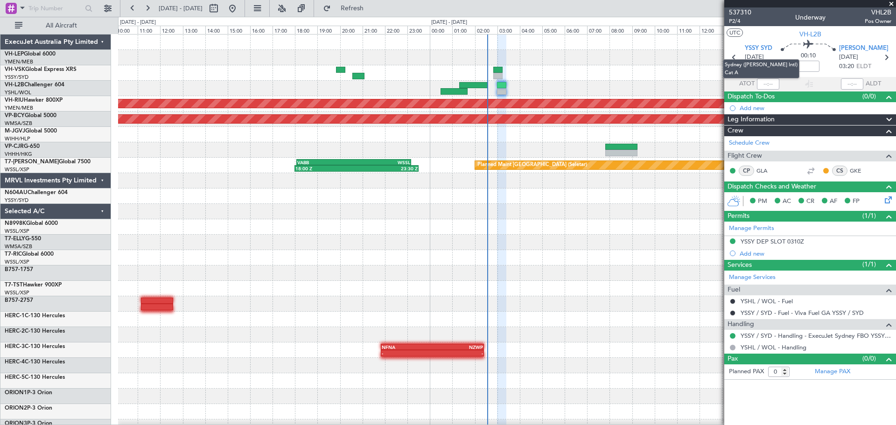
click at [770, 82] on mat-tooltip-component "Sydney ([PERSON_NAME] Intl) Cat A" at bounding box center [762, 69] width 90 height 32
click at [775, 84] on input "text" at bounding box center [768, 83] width 22 height 11
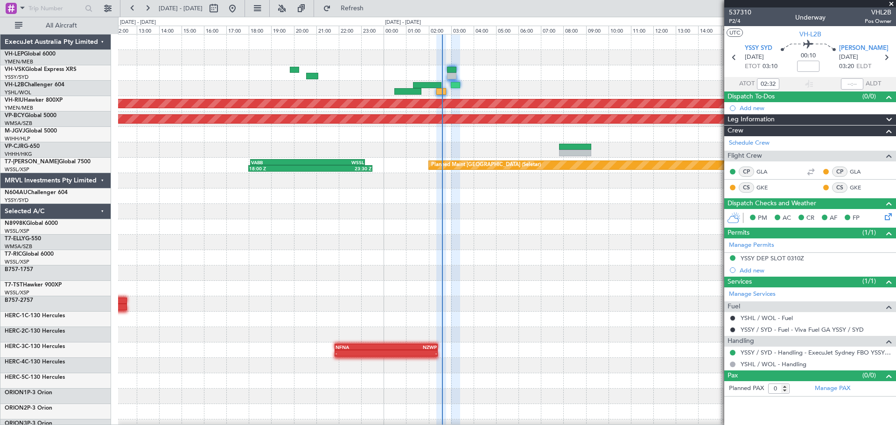
click at [378, 110] on div "Planned Maint Melbourne (Essendon) Unplanned Maint Kuala Lumpur (Sultan Abdul A…" at bounding box center [507, 289] width 778 height 508
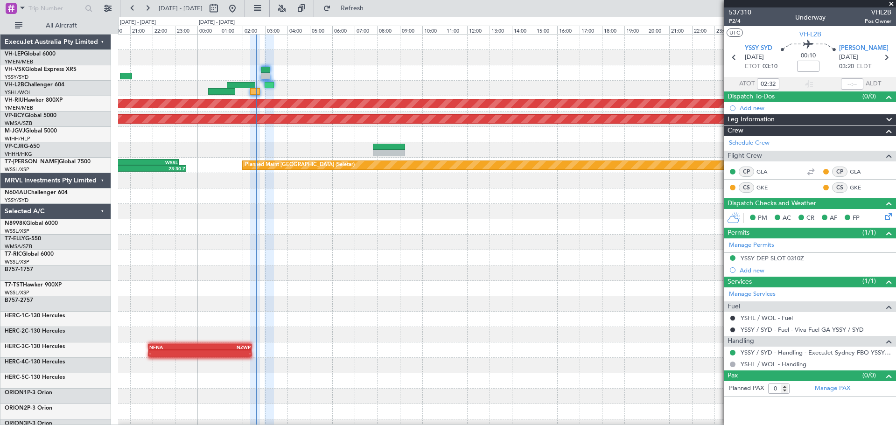
click at [421, 102] on div "Planned Maint Melbourne (Essendon) Unplanned Maint Kuala Lumpur (Sultan Abdul A…" at bounding box center [507, 289] width 778 height 508
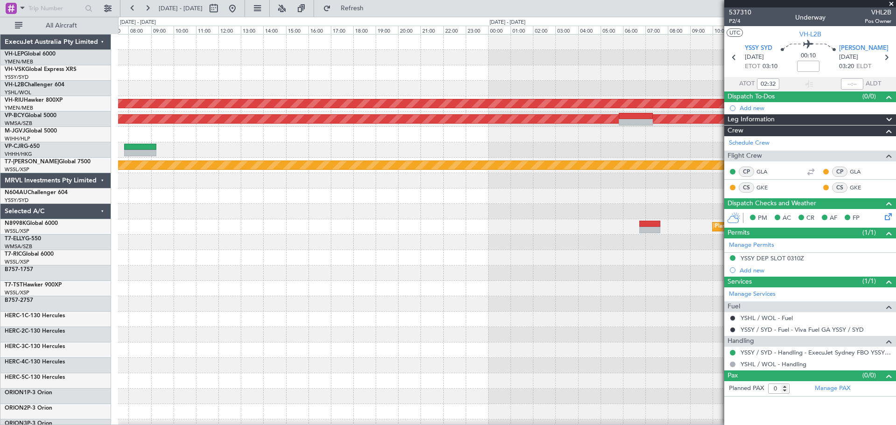
click at [396, 99] on div "Planned Maint Melbourne (Essendon) Unplanned Maint Kuala Lumpur (Sultan Abdul A…" at bounding box center [507, 289] width 778 height 508
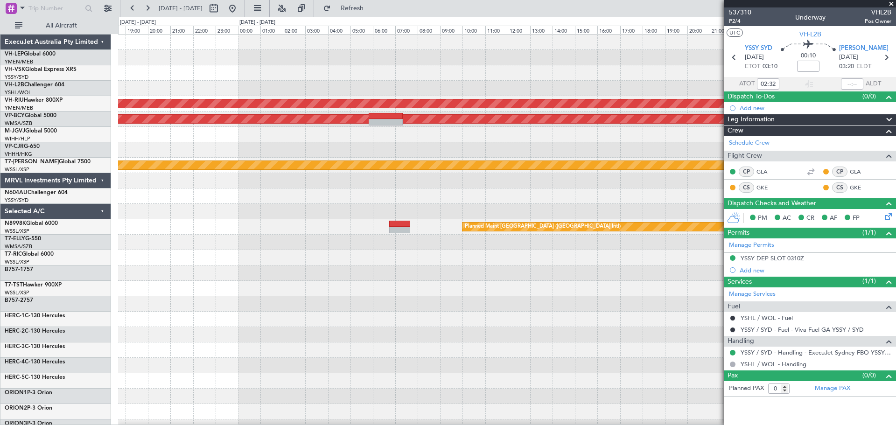
click at [341, 123] on div "Planned Maint Melbourne (Essendon) Unplanned Maint Kuala Lumpur (Sultan Abdul A…" at bounding box center [507, 289] width 778 height 508
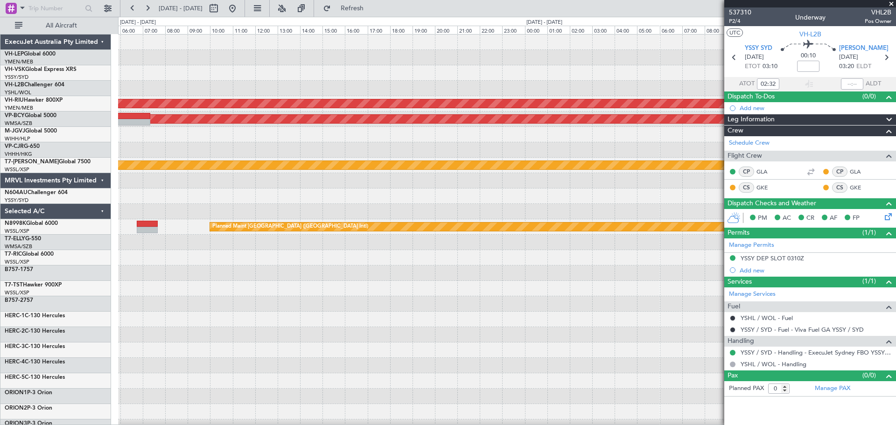
click at [387, 121] on div "Unplanned Maint Sydney (Kingsford Smith Intl) Planned Maint Melbourne (Essendon…" at bounding box center [507, 289] width 778 height 508
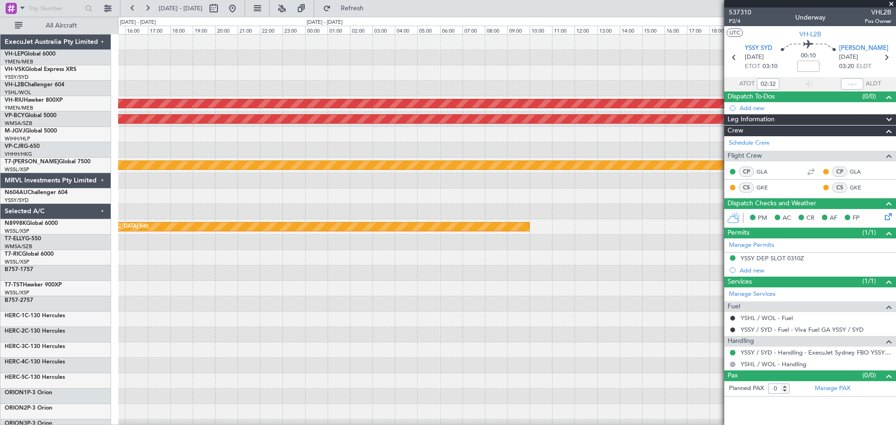
click at [231, 141] on div "Unplanned Maint Sydney (Kingsford Smith Intl) Planned Maint Melbourne (Essendon…" at bounding box center [507, 289] width 778 height 508
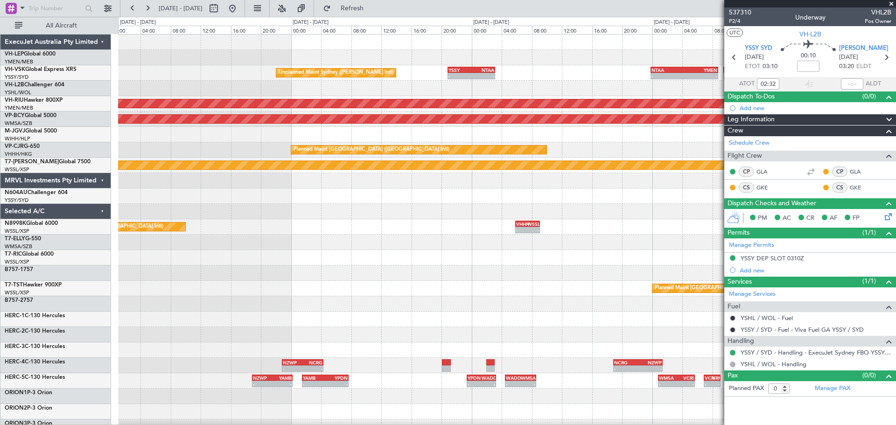
click at [233, 158] on div "Unplanned Maint Sydney (Kingsford Smith Intl) - - YSSY 20:50 Z NTAA 03:10 Z - -…" at bounding box center [507, 289] width 778 height 508
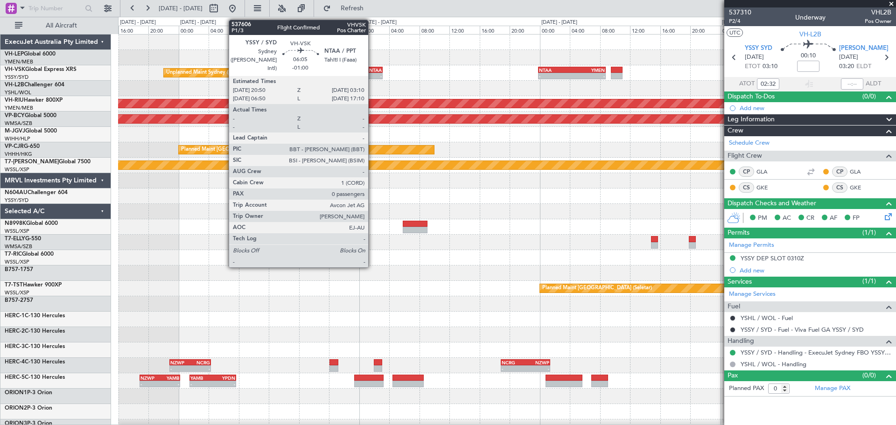
click at [373, 71] on div "NTAA" at bounding box center [370, 70] width 23 height 6
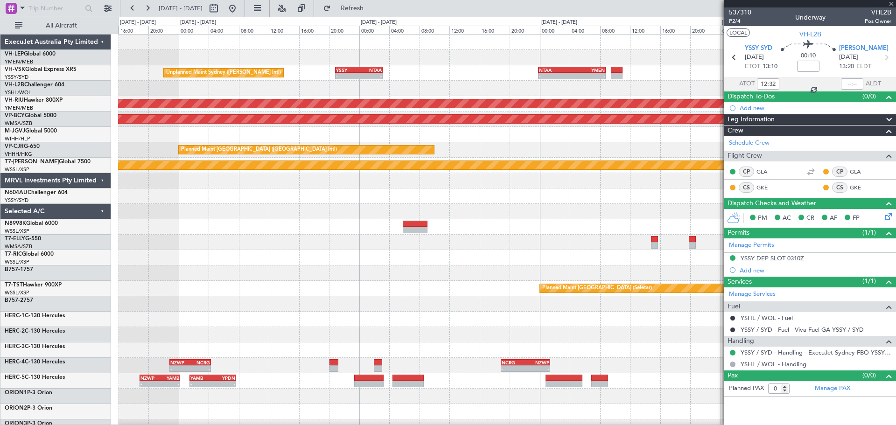
type input "02:32"
type input "-01:00"
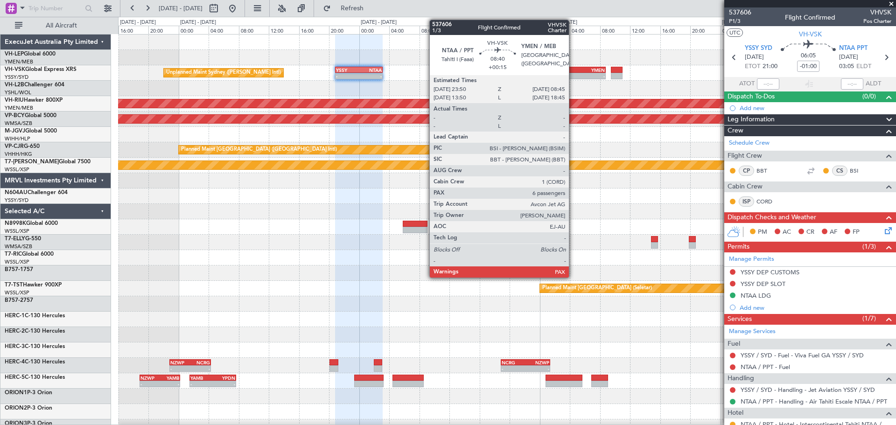
click at [573, 70] on div "YMEN" at bounding box center [588, 70] width 33 height 6
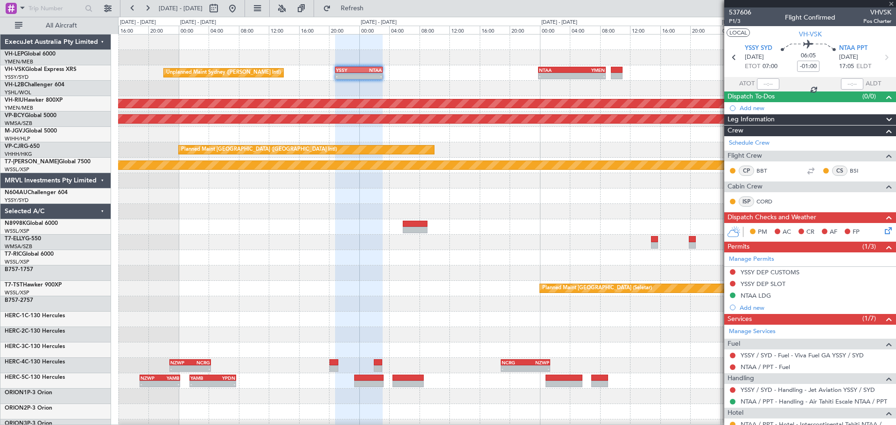
type input "+00:15"
type input "6"
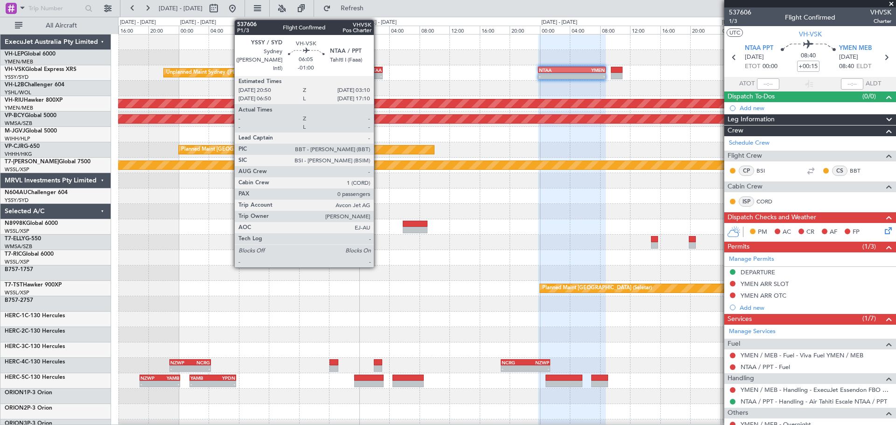
click at [378, 70] on div "NTAA" at bounding box center [370, 70] width 23 height 6
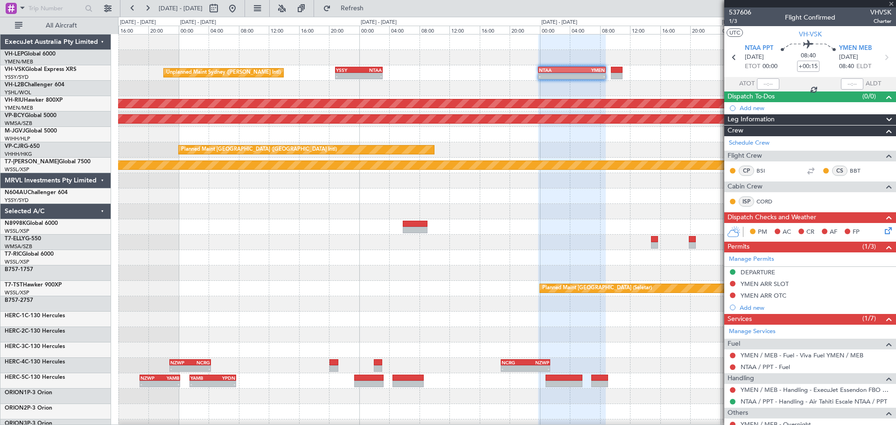
type input "-01:00"
type input "0"
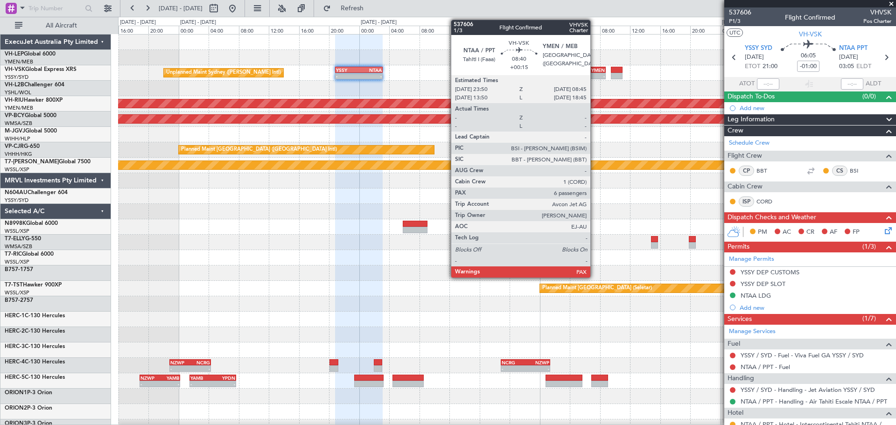
click at [595, 73] on div "- -" at bounding box center [571, 76] width 67 height 7
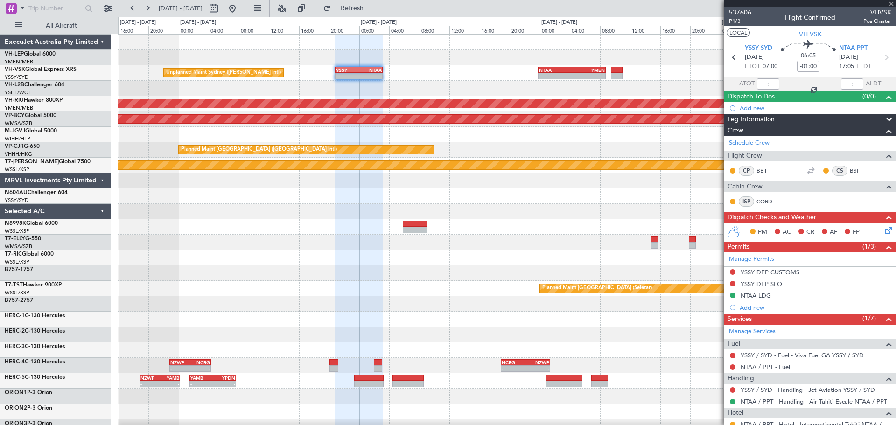
type input "+00:15"
type input "6"
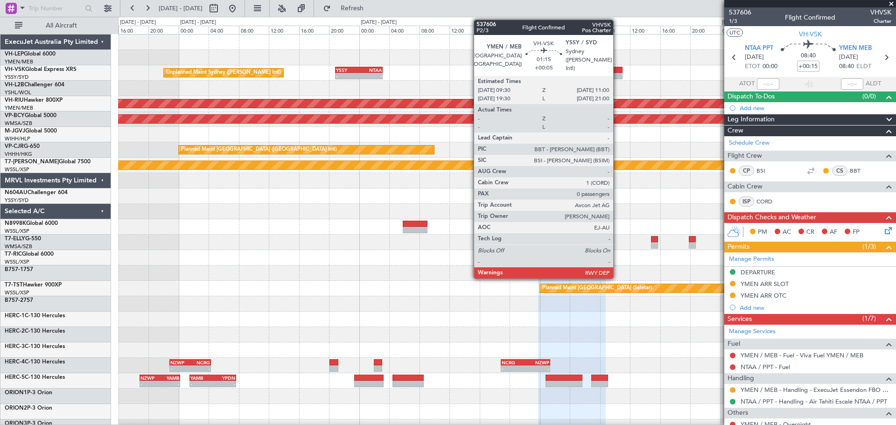
click at [618, 72] on div at bounding box center [617, 70] width 12 height 7
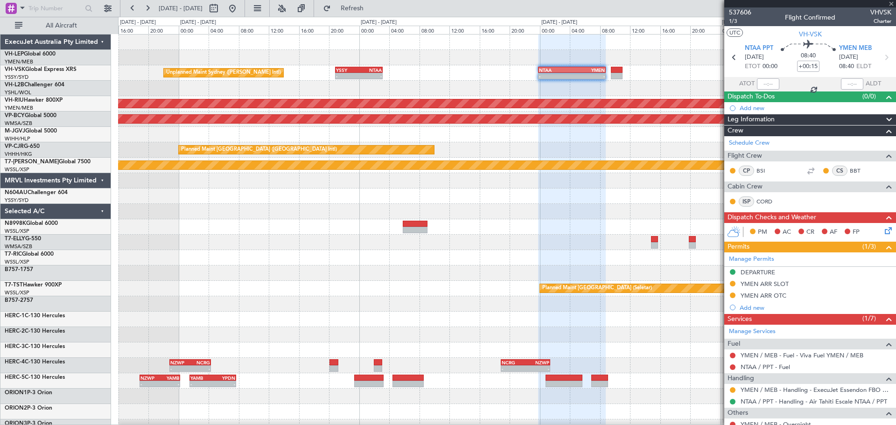
type input "+00:05"
type input "0"
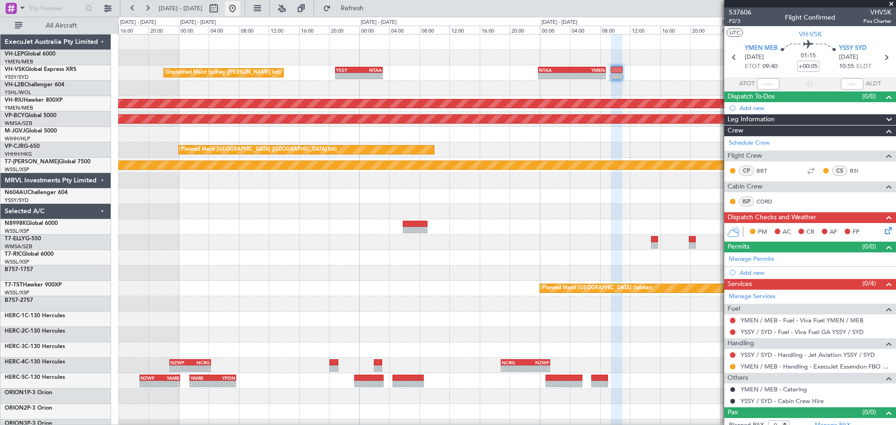
click at [240, 8] on button at bounding box center [232, 8] width 15 height 15
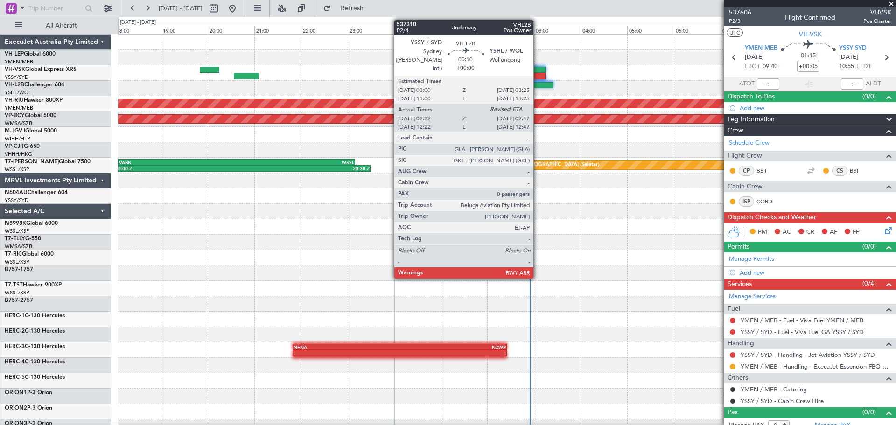
click at [538, 84] on div at bounding box center [544, 85] width 20 height 7
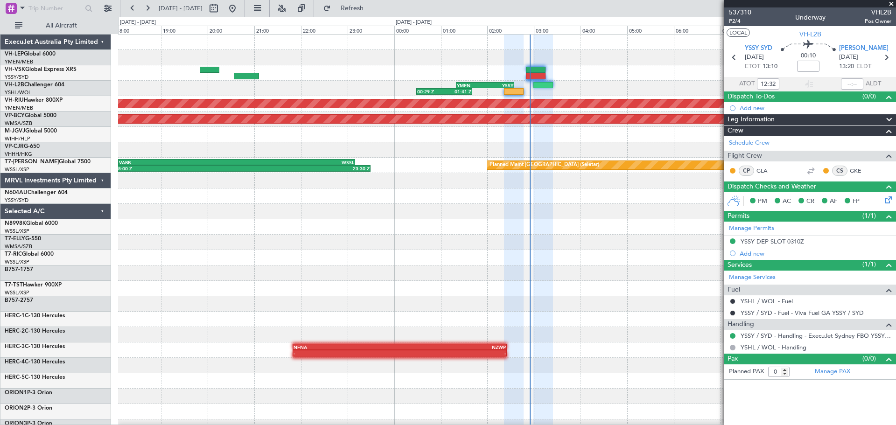
type input "02:32"
click at [857, 83] on input "text" at bounding box center [852, 83] width 22 height 11
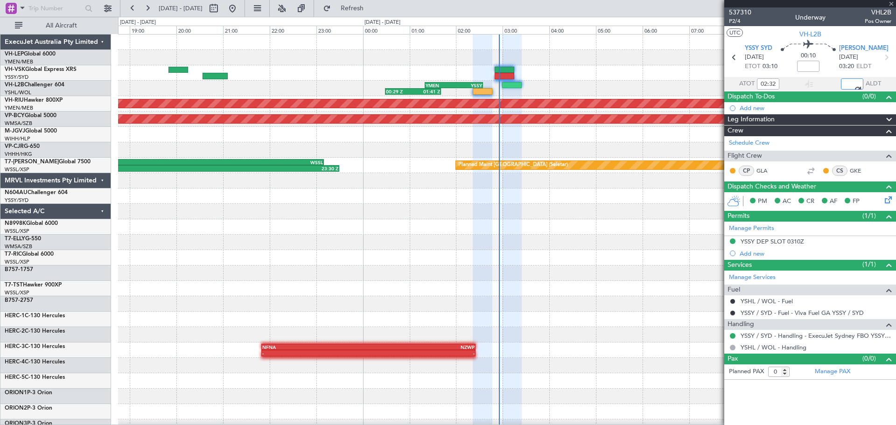
click at [335, 81] on div "00:29 Z 01:41 Z YMEN 01:20 Z YSSY 02:35 Z Planned Maint Melbourne (Essendon) Un…" at bounding box center [507, 289] width 778 height 508
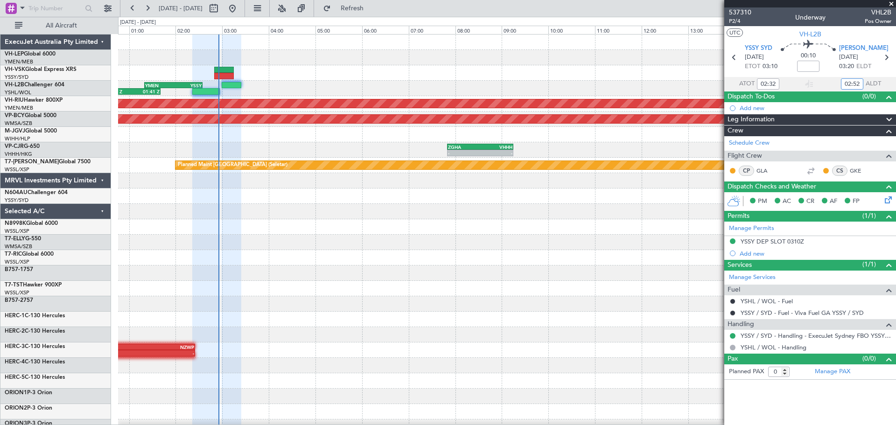
click at [293, 80] on div at bounding box center [507, 72] width 778 height 15
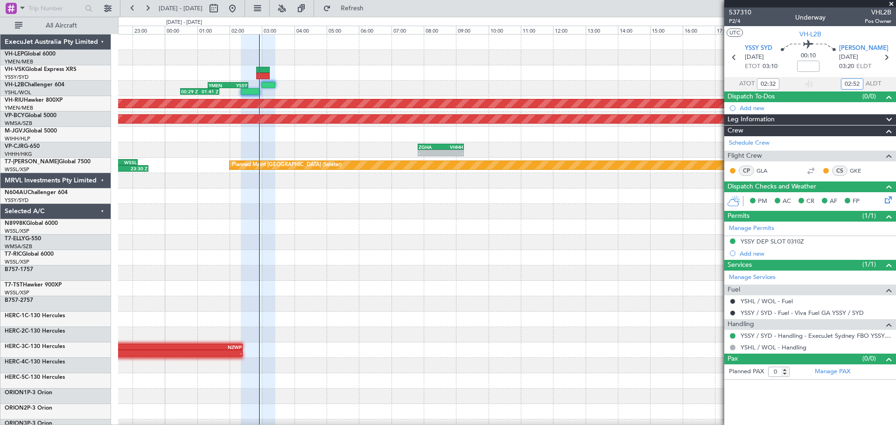
click at [231, 91] on div "YMEN 01:20 Z YSSY 02:35 Z 00:29 Z 01:41 Z Planned Maint Melbourne (Essendon) Un…" at bounding box center [507, 289] width 778 height 508
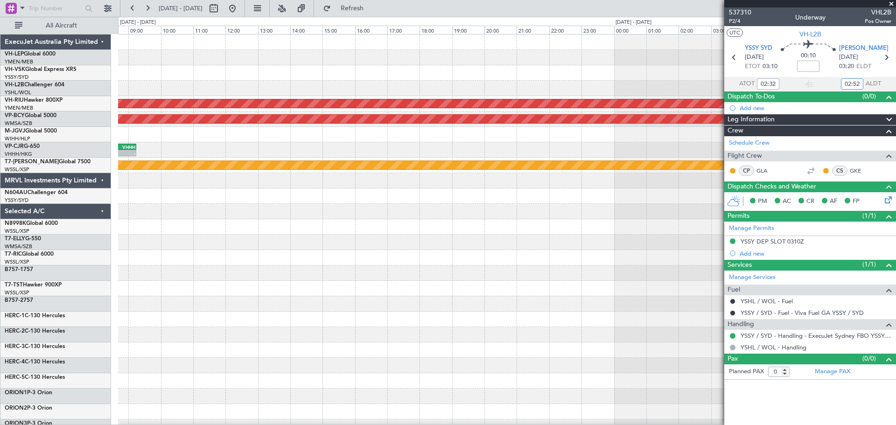
click at [328, 75] on div at bounding box center [507, 72] width 778 height 15
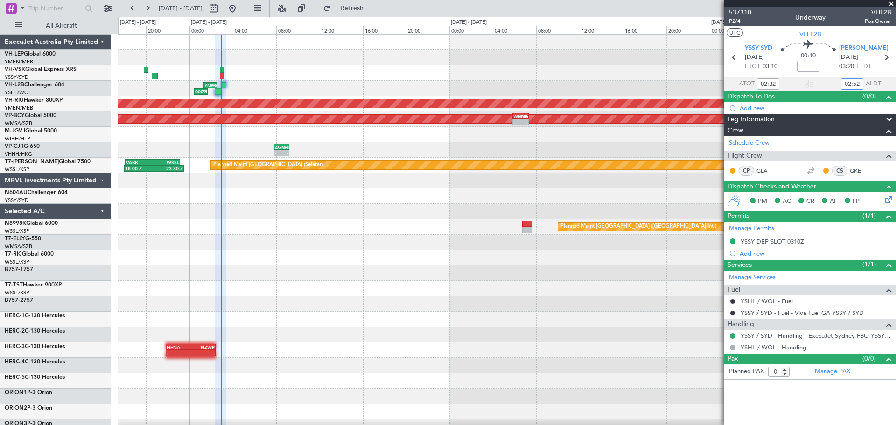
click at [202, 88] on div "Unplanned Maint Sydney (Kingsford Smith Intl) YMEN 01:20 Z YSSY 02:35 Z 00:29 Z…" at bounding box center [507, 289] width 778 height 508
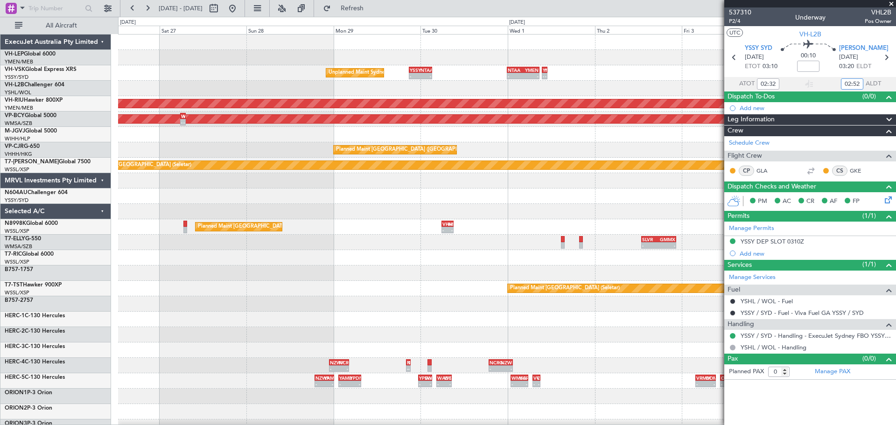
click at [347, 84] on div "Unplanned Maint Sydney (Kingsford Smith Intl) - - YSSY 20:50 Z NTAA 03:10 Z - -…" at bounding box center [507, 289] width 778 height 508
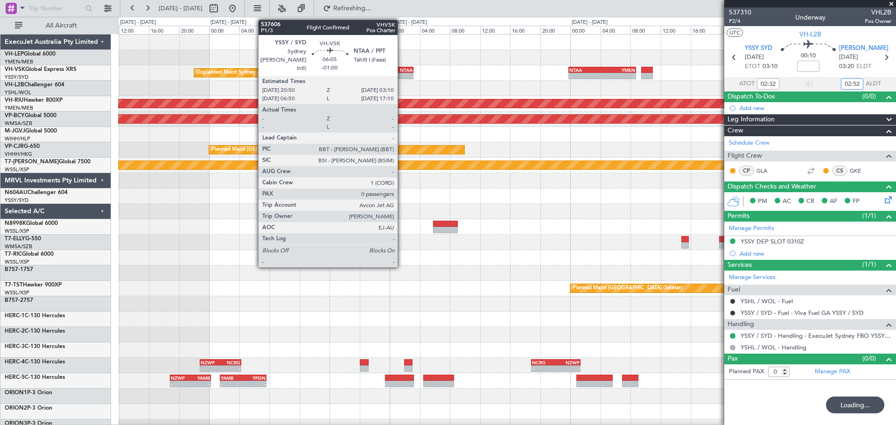
type input "02:52"
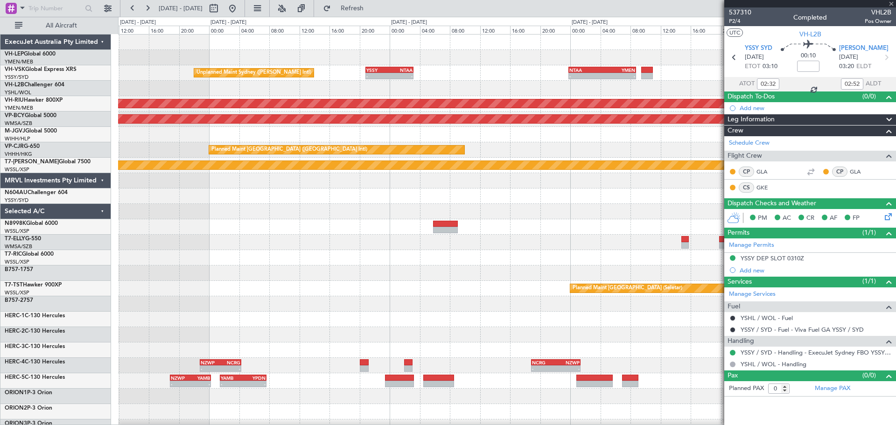
type input "-01:00"
